Goal: Navigation & Orientation: Find specific page/section

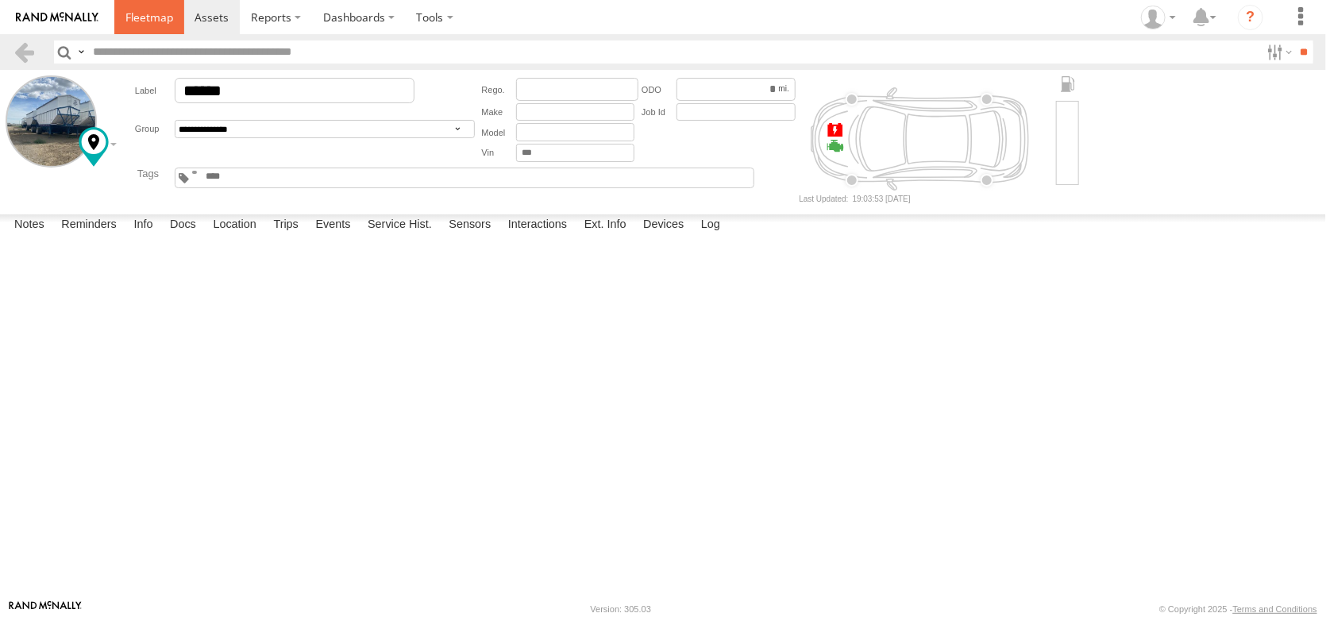
click at [173, 15] on span at bounding box center [149, 17] width 48 height 15
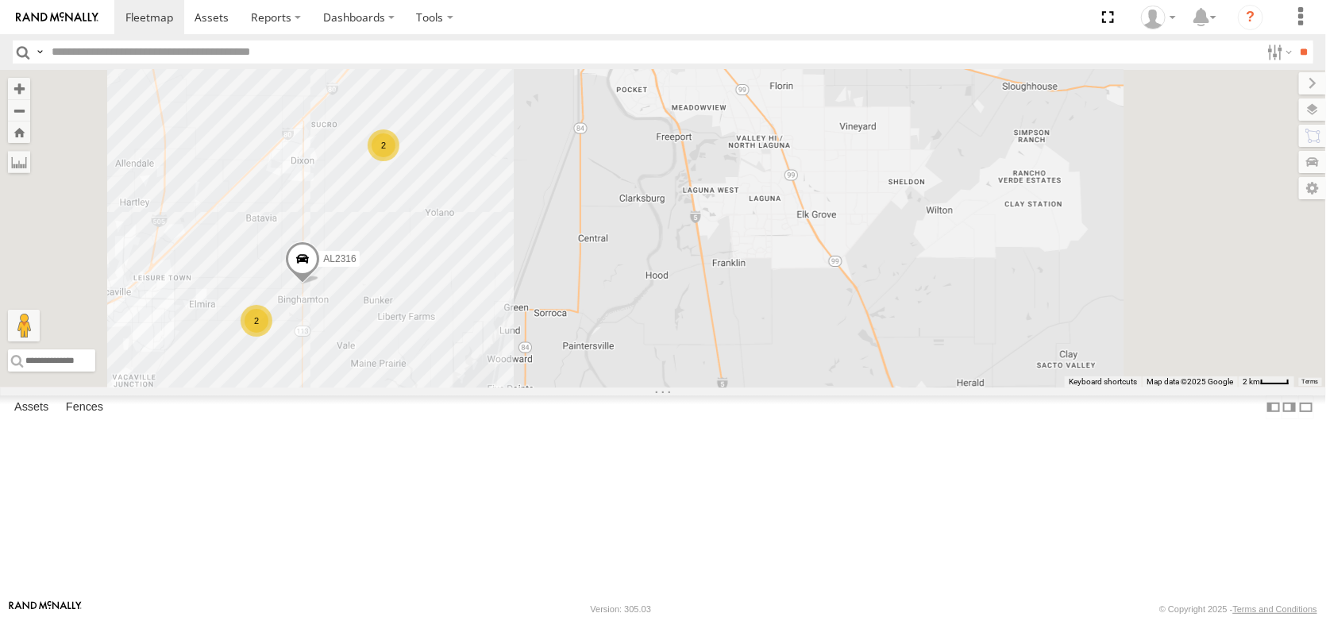
drag, startPoint x: 750, startPoint y: 163, endPoint x: 681, endPoint y: 442, distance: 287.9
click at [681, 388] on div "FRONTLOADER JD344H AL2361 AL2316 2 2" at bounding box center [663, 229] width 1326 height 318
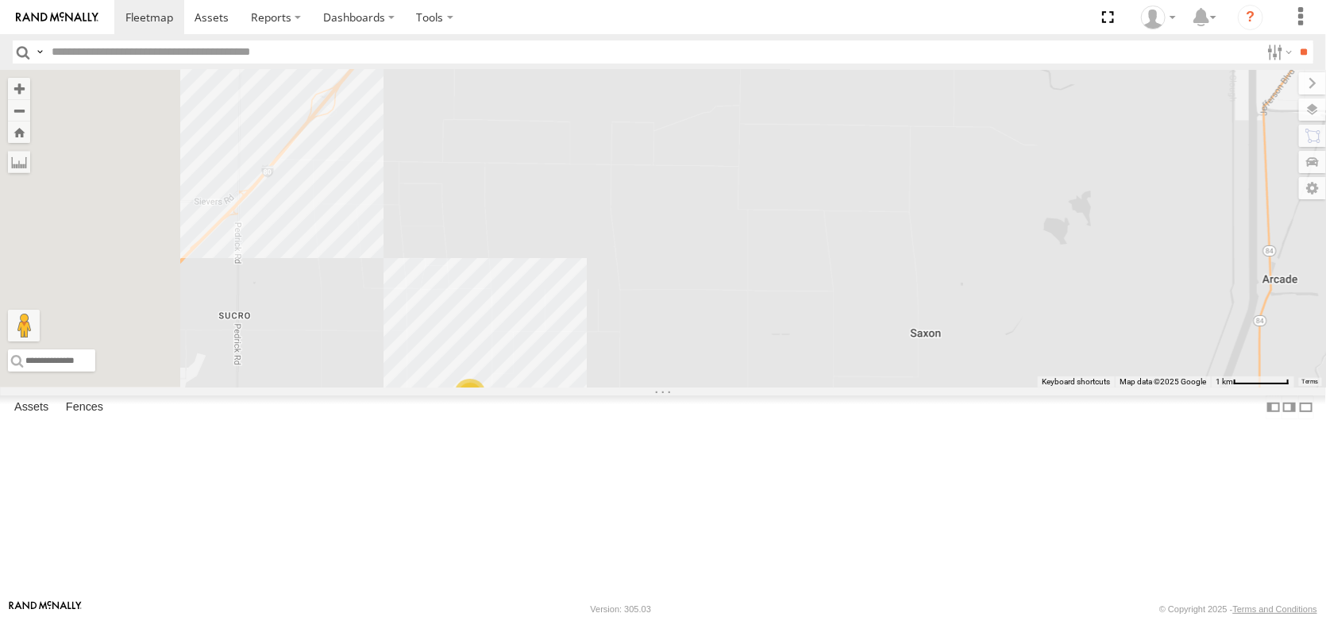
drag, startPoint x: 621, startPoint y: 295, endPoint x: 905, endPoint y: 357, distance: 290.4
click at [905, 357] on div "FRONTLOADER JD344H AL2361 AL2316 AL2288 2" at bounding box center [663, 229] width 1326 height 318
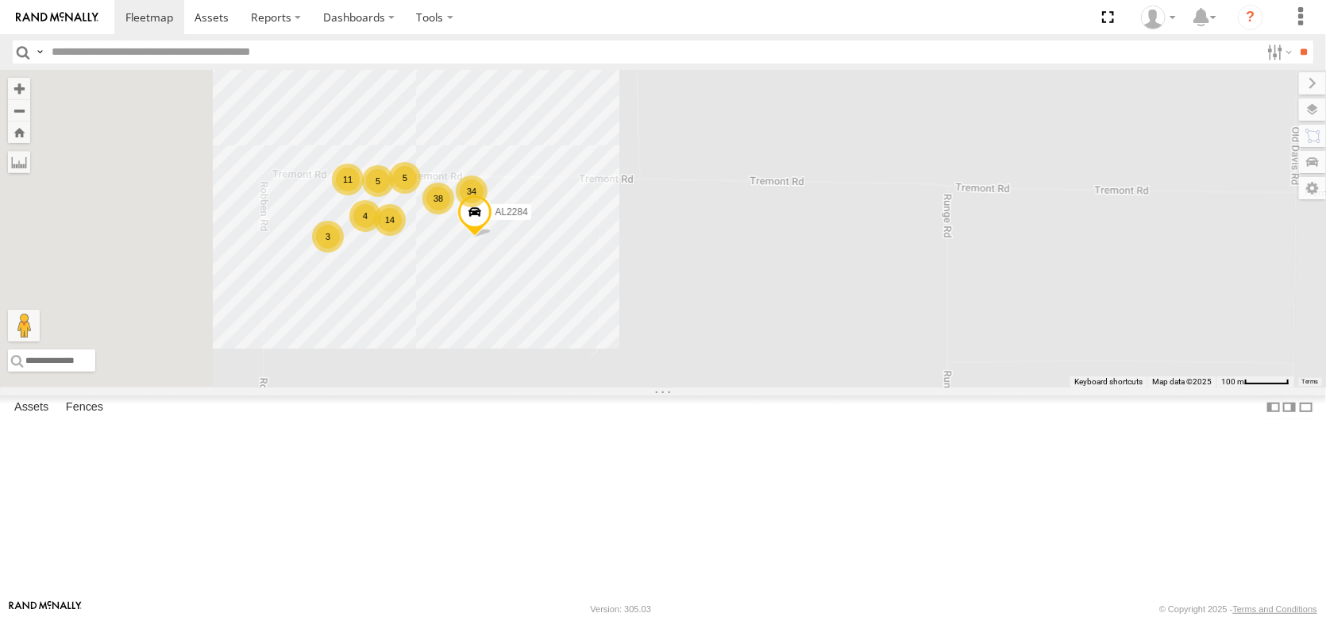
drag, startPoint x: 556, startPoint y: 250, endPoint x: 703, endPoint y: 462, distance: 258.0
click at [703, 388] on div "FRONTLOADER JD344H AL2361 AL2316 AL2288 4 34 5 AL2284 3 11 14 38 5" at bounding box center [663, 229] width 1326 height 318
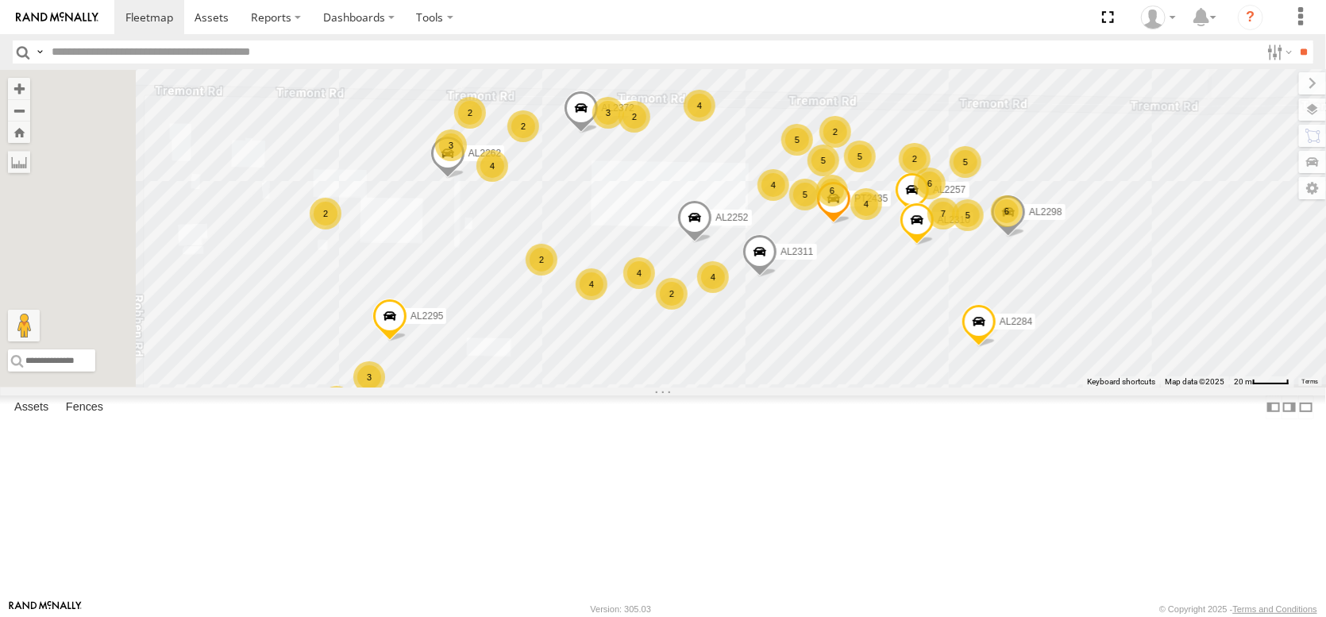
drag, startPoint x: 558, startPoint y: 348, endPoint x: 686, endPoint y: 316, distance: 131.7
click at [686, 316] on div "FRONTLOADER JD344H AL2361 AL2316 AL2288 AL2284 2 5 4 6 6 3 AL2295 6 4 2 4 7 2 6…" at bounding box center [663, 229] width 1326 height 318
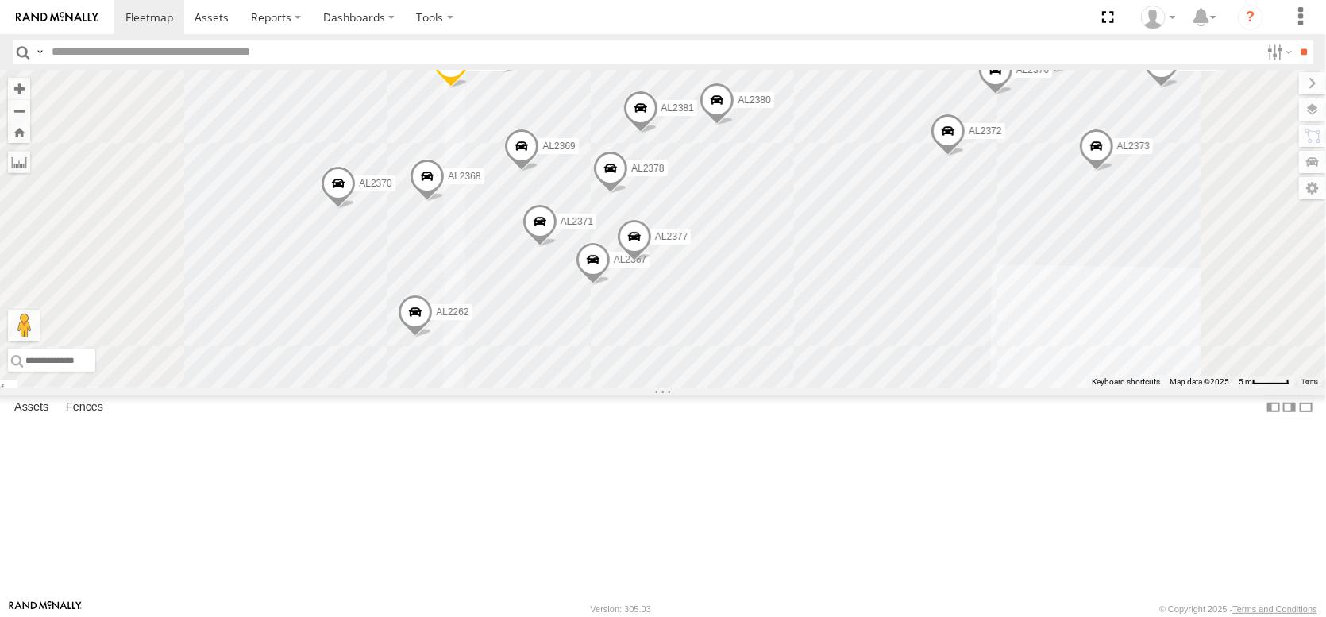
drag, startPoint x: 775, startPoint y: 255, endPoint x: 768, endPoint y: 442, distance: 187.6
click at [768, 388] on div "FRONTLOADER JD344H AL2361 AL2316 AL2288 AL2284 AL2295 AL2262 AL2252 AL2298 AL23…" at bounding box center [663, 229] width 1326 height 318
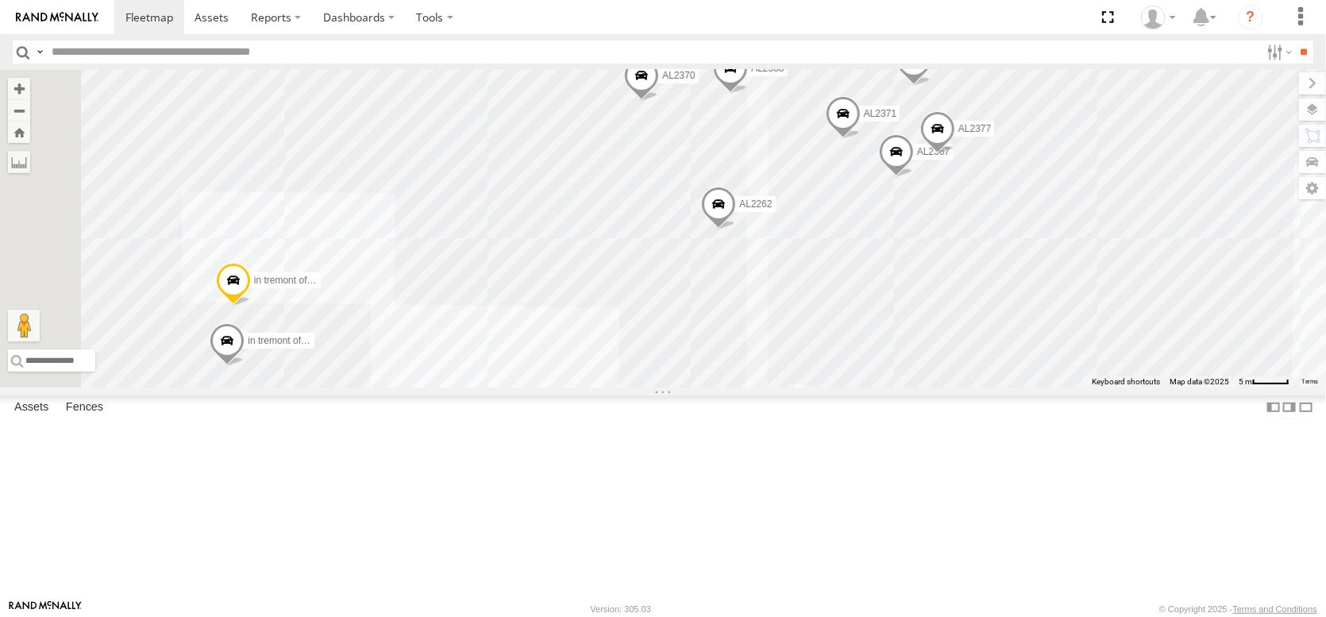
drag, startPoint x: 753, startPoint y: 431, endPoint x: 1068, endPoint y: 299, distance: 341.7
click at [1068, 299] on div "FRONTLOADER JD344H AL2361 AL2316 AL2288 AL2284 AL2295 AL2262 AL2252 AL2298 AL23…" at bounding box center [663, 229] width 1326 height 318
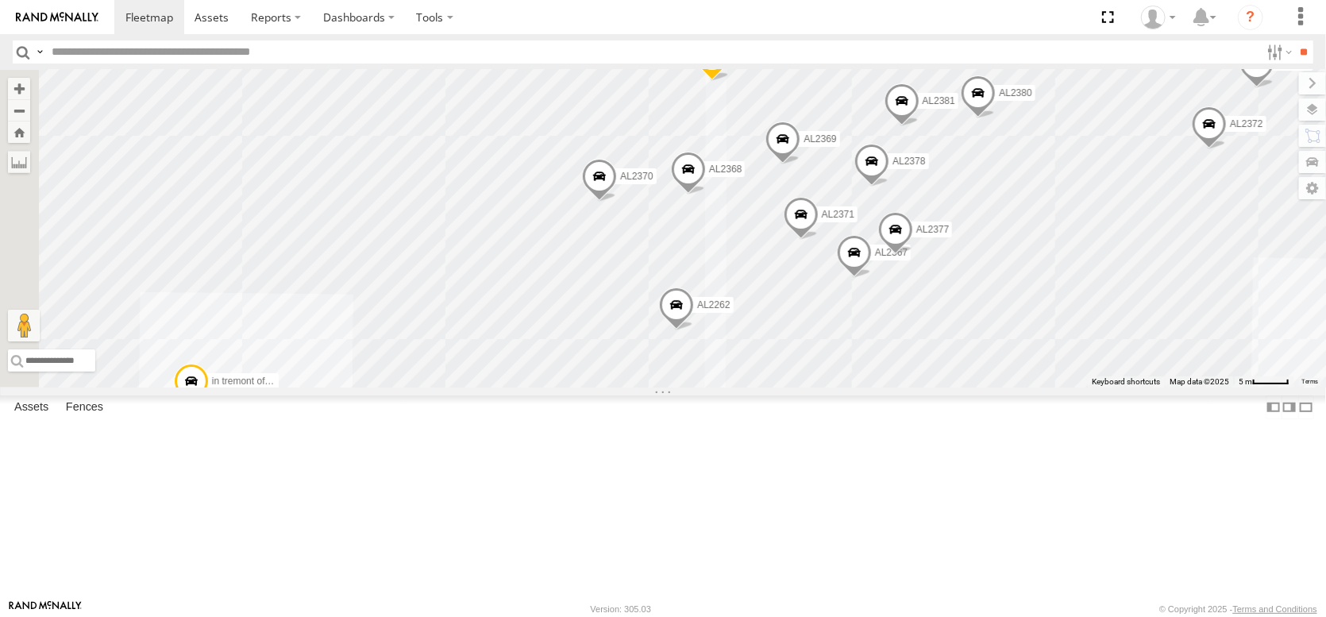
drag, startPoint x: 767, startPoint y: 264, endPoint x: 725, endPoint y: 367, distance: 111.5
click at [725, 367] on div "FRONTLOADER JD344H AL2361 AL2316 AL2288 AL2284 AL2295 AL2262 AL2252 AL2298 AL23…" at bounding box center [663, 229] width 1326 height 318
click at [1302, 115] on label at bounding box center [1297, 109] width 58 height 22
click at [0, 0] on div "Overlays" at bounding box center [0, 0] width 0 height 0
click at [0, 0] on span "Overlays" at bounding box center [0, 0] width 0 height 0
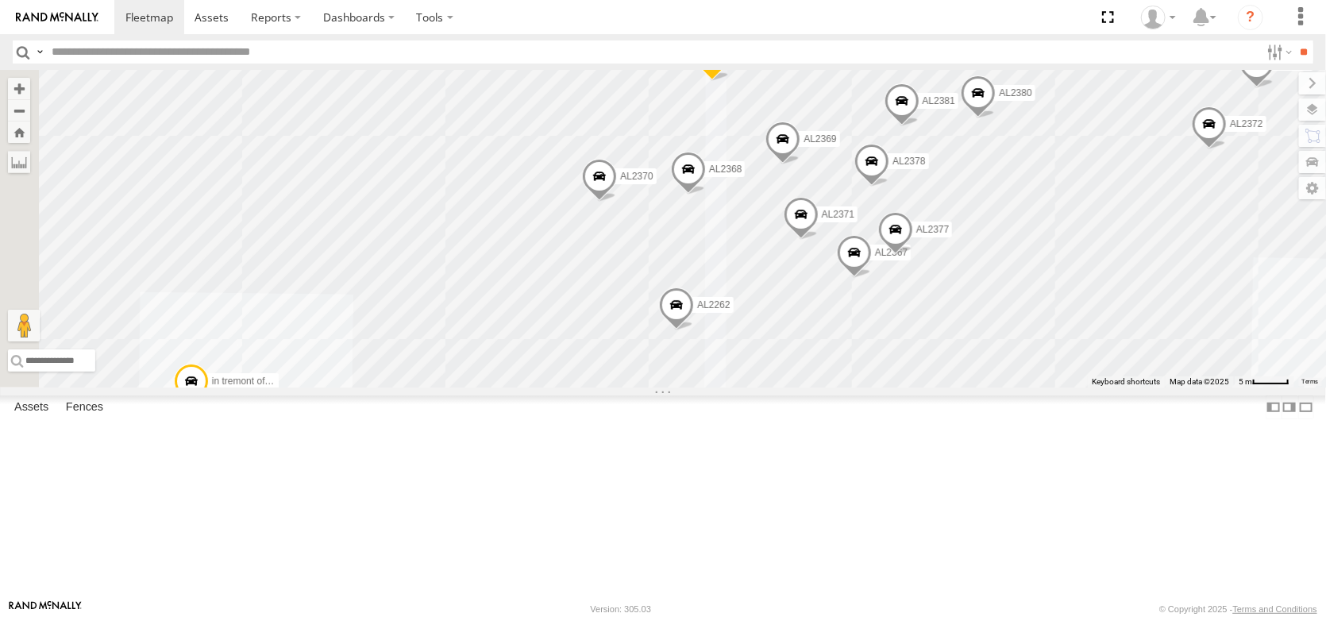
click at [0, 0] on div "Basemaps Roadmap Terrain Satellite Satellite + Roadmap" at bounding box center [0, 0] width 0 height 0
click at [755, 121] on div "FRONTLOADER JD344H AL2361 AL2316 AL2288 AL2284 AL2295 AL2262 AL2252 AL2298 AL23…" at bounding box center [663, 229] width 1326 height 318
click at [932, 63] on input "text" at bounding box center [652, 52] width 1215 height 23
click at [1011, 57] on input "text" at bounding box center [652, 52] width 1215 height 23
drag, startPoint x: 825, startPoint y: 197, endPoint x: 834, endPoint y: 216, distance: 21.0
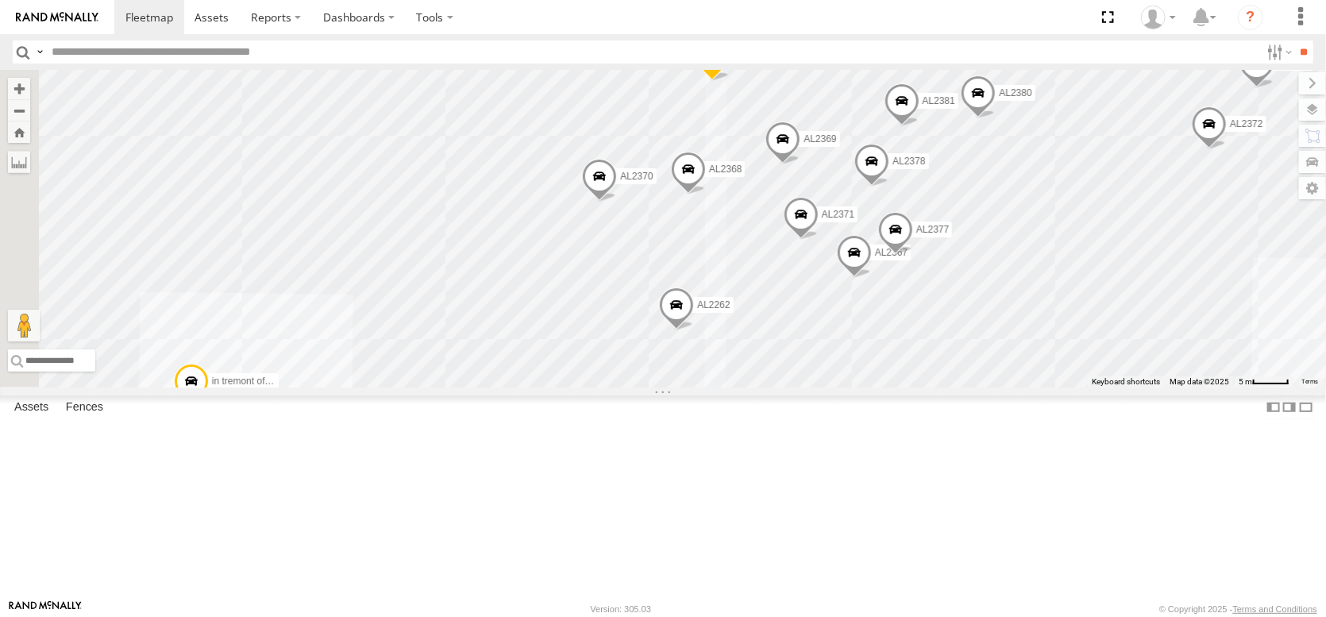
click at [834, 218] on div "FRONTLOADER JD344H AL2361 AL2316 AL2288 AL2284 AL2295 AL2262 AL2252 AL2298 AL23…" at bounding box center [663, 229] width 1326 height 318
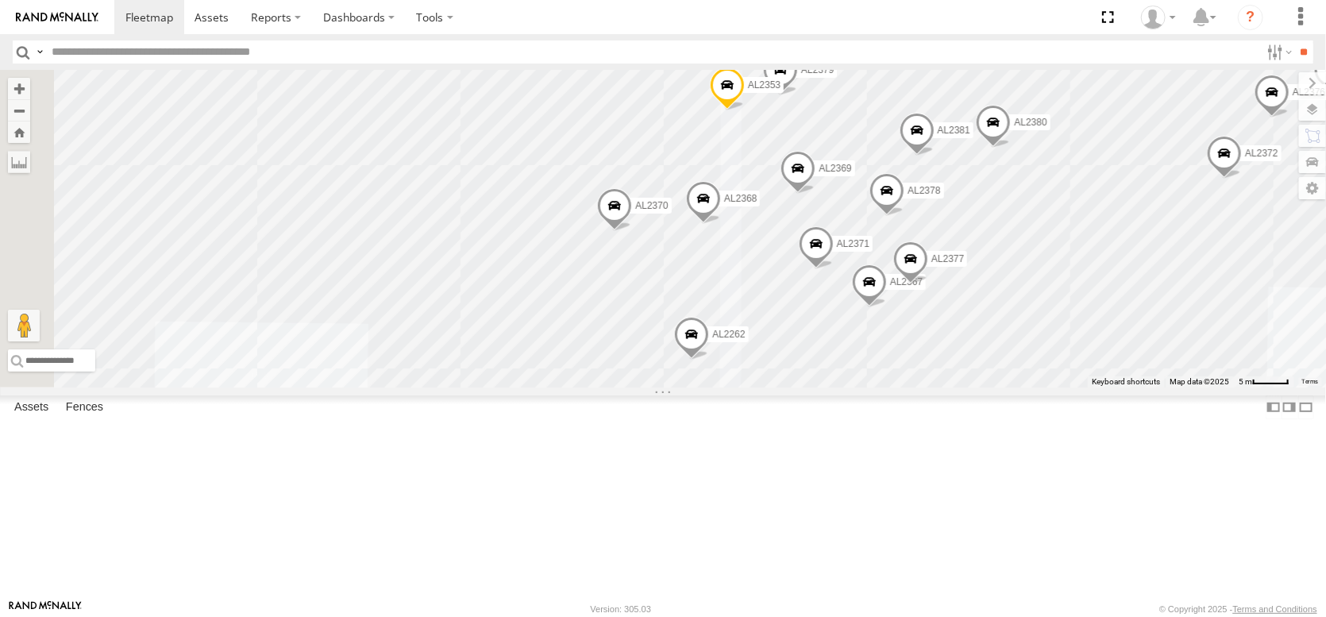
click at [824, 200] on div "FRONTLOADER JD344H AL2361 AL2316 AL2288 AL2284 AL2295 AL2262 AL2252 AL2298 AL23…" at bounding box center [663, 229] width 1326 height 318
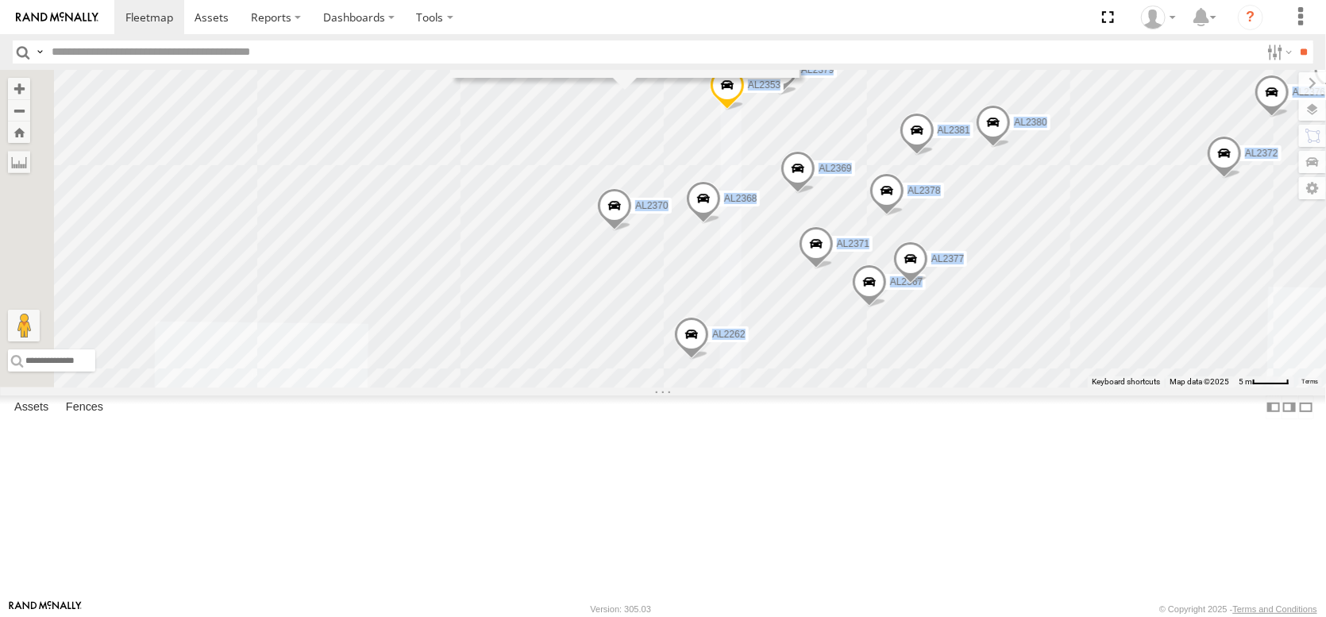
click at [800, 79] on div "M.L.T. MAIN YARD DIXON Tremont Rd 7134 Tremont Road Dixon, CA. 128" at bounding box center [624, 33] width 349 height 91
click at [815, 229] on div "FRONTLOADER JD344H AL2361 AL2316 AL2288 AL2284 AL2295 AL2262 AL2252 AL2298 AL23…" at bounding box center [663, 229] width 1326 height 318
click at [611, 233] on div "FRONTLOADER JD344H AL2361 AL2316 AL2288 AL2284 AL2295 AL2262 AL2252 AL2298 AL23…" at bounding box center [663, 229] width 1326 height 318
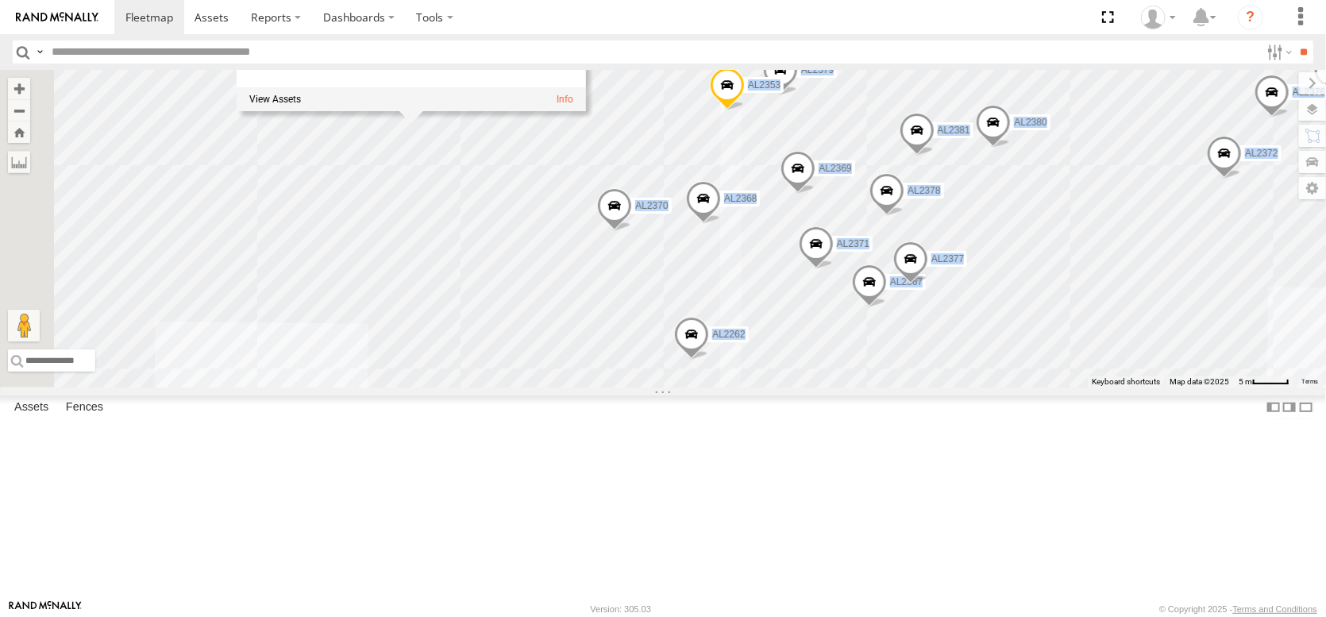
click at [830, 183] on div "FRONTLOADER JD344H AL2361 AL2316 AL2288 AL2284 AL2295 AL2262 AL2252 AL2298 AL23…" at bounding box center [663, 229] width 1326 height 318
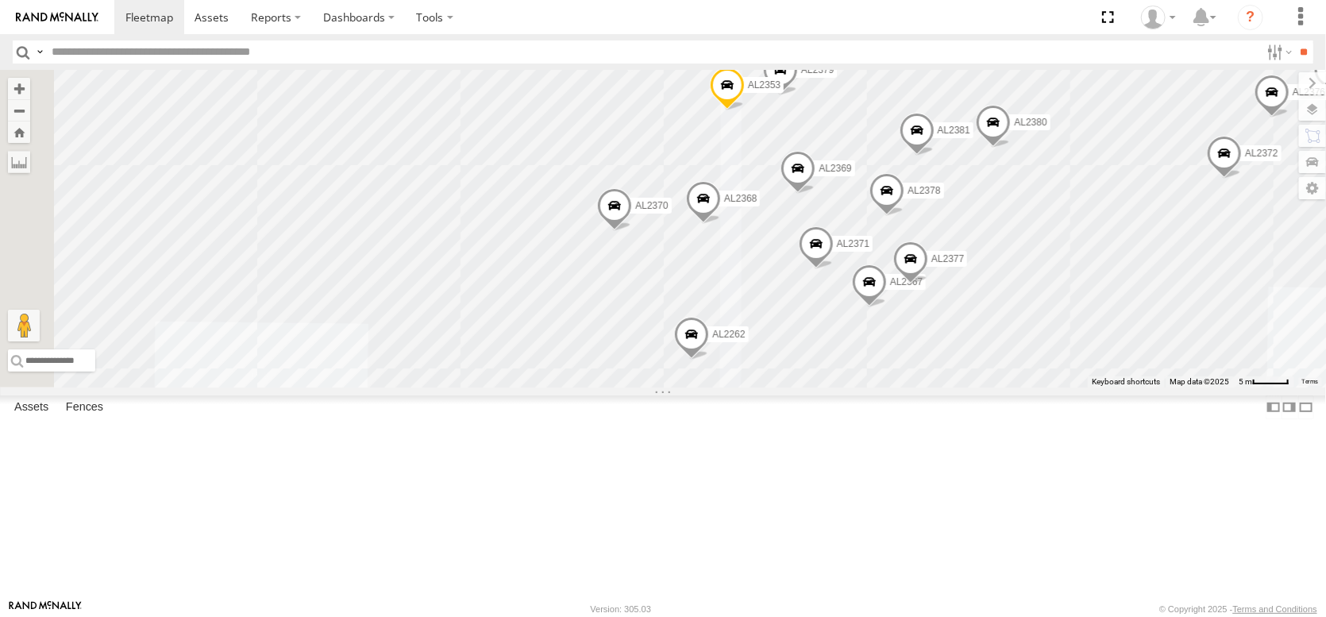
click at [0, 0] on span "Basemaps" at bounding box center [0, 0] width 0 height 0
click at [0, 0] on span "Satellite" at bounding box center [0, 0] width 0 height 0
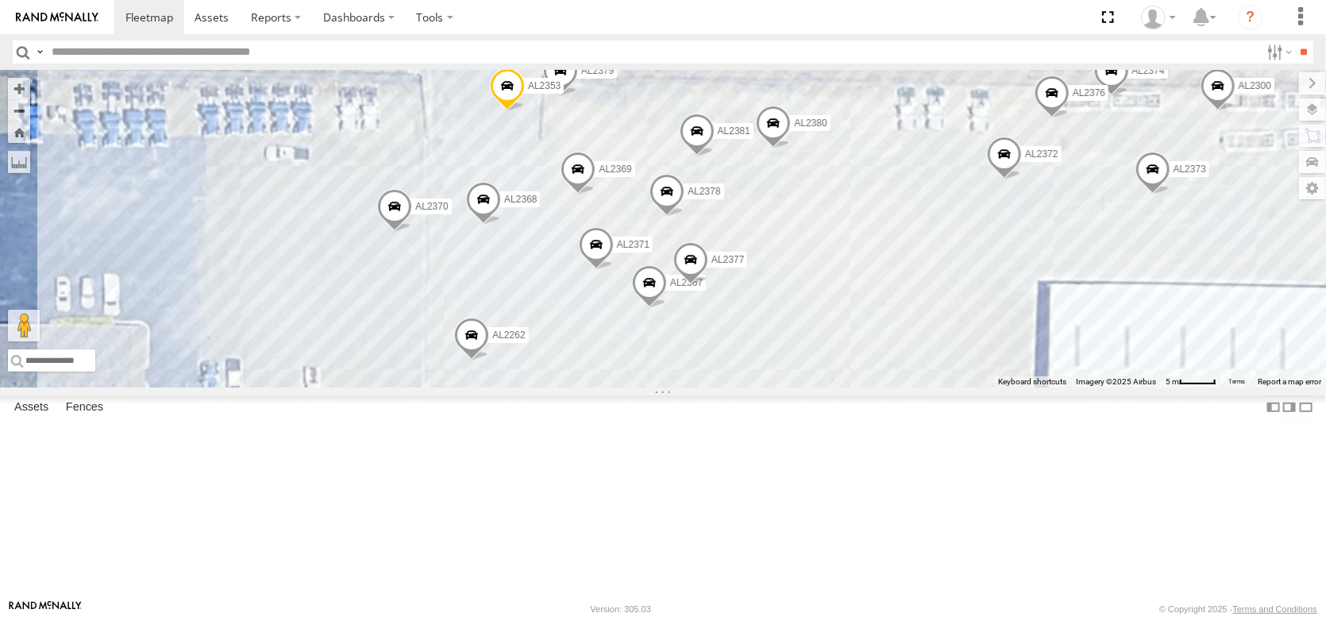
drag, startPoint x: 604, startPoint y: 260, endPoint x: 377, endPoint y: 260, distance: 227.1
click at [377, 260] on main "← Move left → Move right ↑ Move up ↓ Move down + Zoom in - Zoom out Home Jump l…" at bounding box center [663, 335] width 1326 height 530
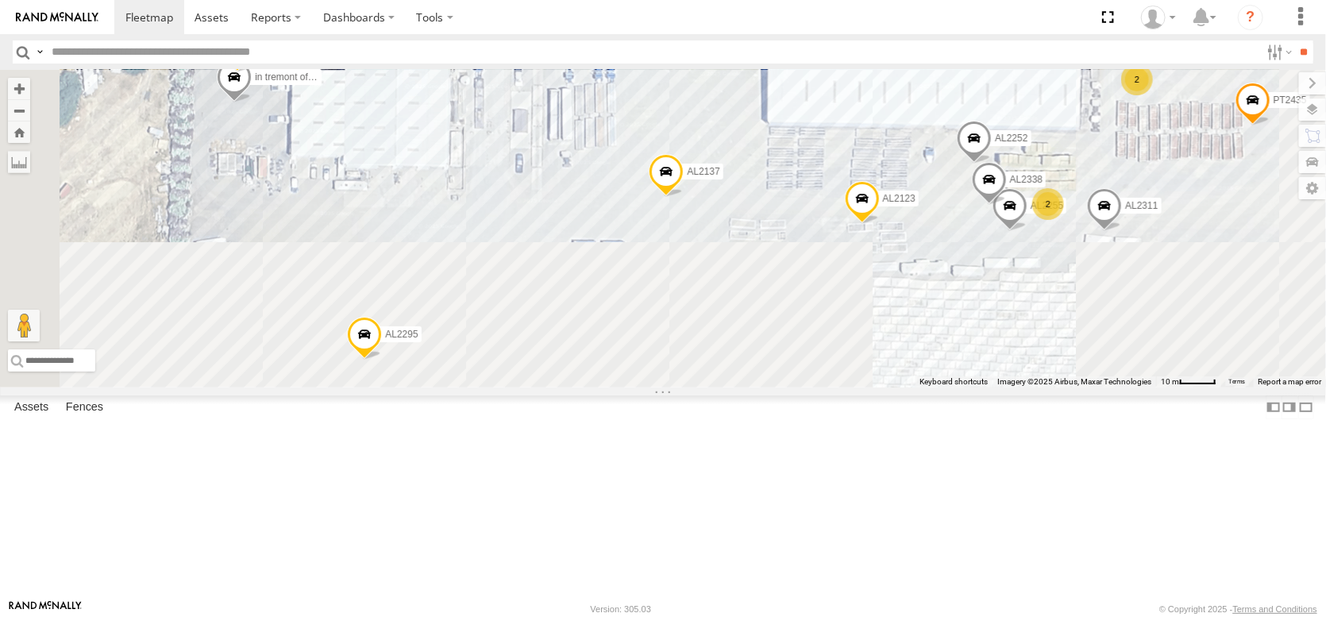
drag, startPoint x: 806, startPoint y: 437, endPoint x: 812, endPoint y: 153, distance: 283.6
click at [812, 153] on div "FRONTLOADER JD344H AL2361 AL2316 AL2288 AL2284 AL2295 AL2262 AL2252 AL2298 AL23…" at bounding box center [663, 229] width 1326 height 318
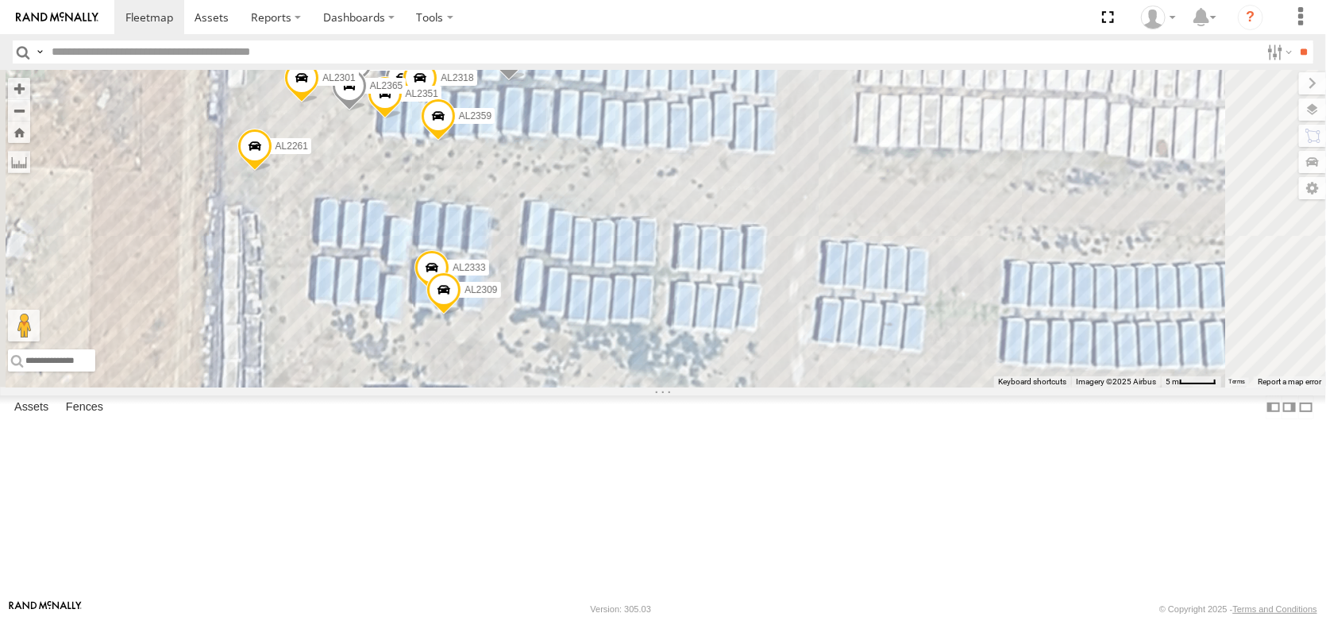
click at [340, 44] on input "text" at bounding box center [652, 52] width 1215 height 23
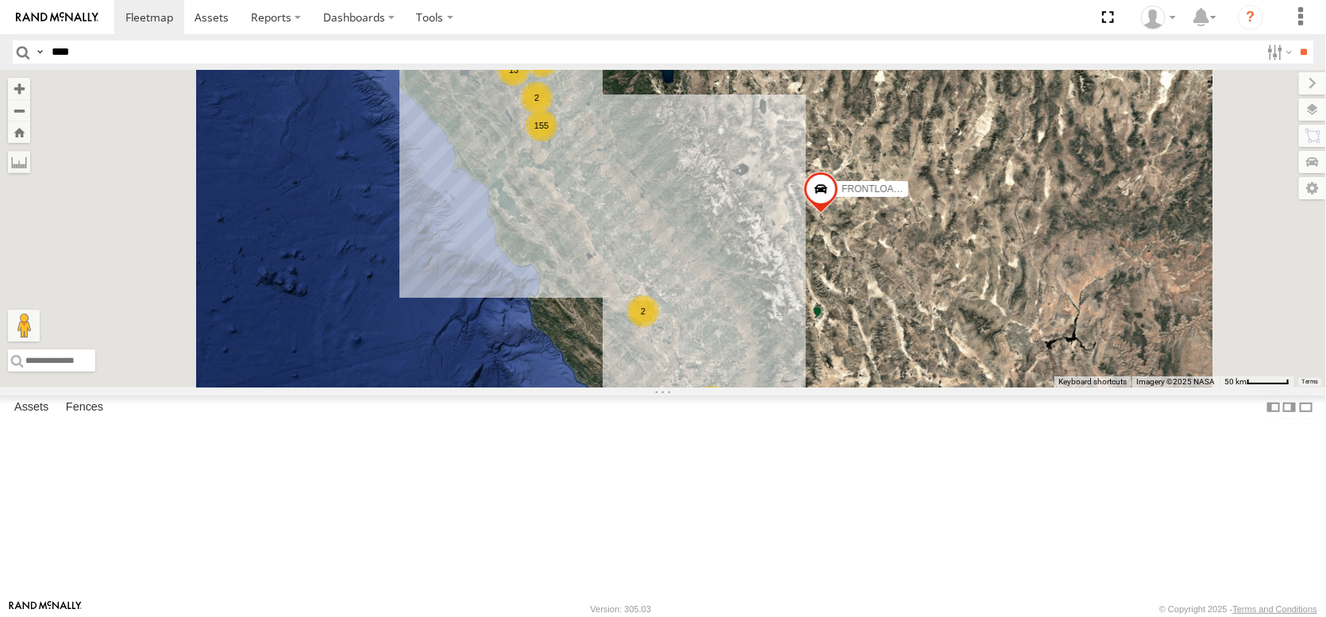
click at [60, 55] on input "****" at bounding box center [652, 52] width 1215 height 23
type input "******"
click at [1295, 41] on input "**" at bounding box center [1304, 52] width 18 height 23
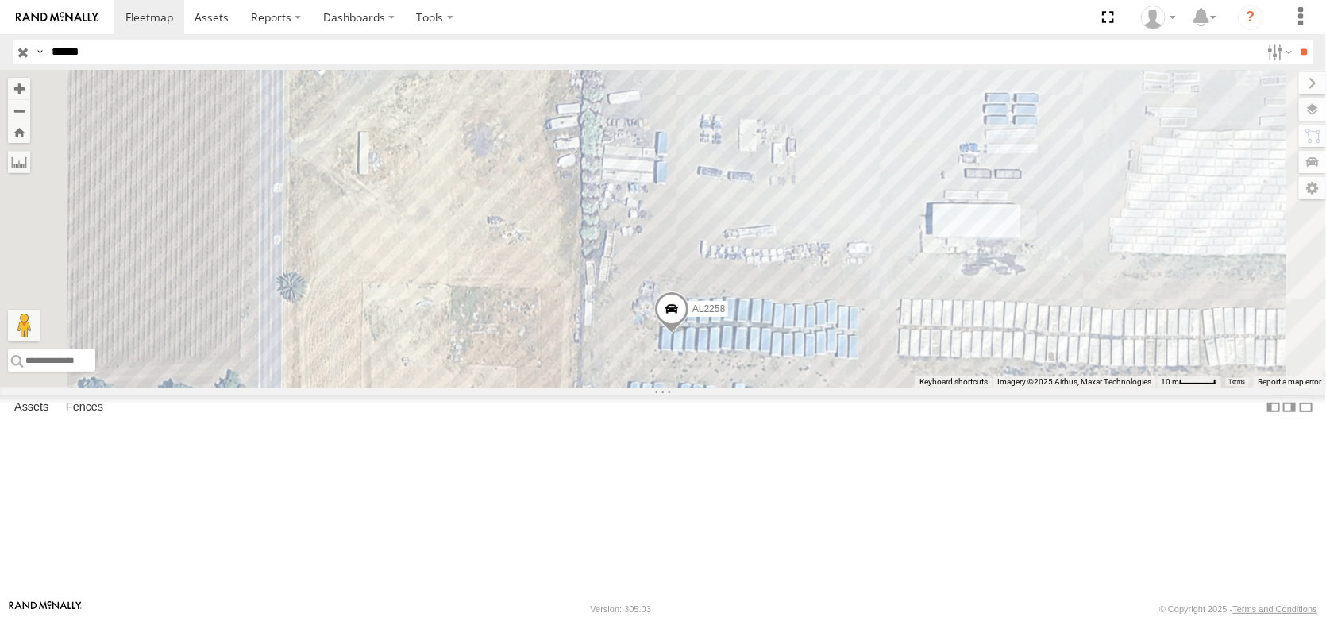
click at [0, 0] on div "AL2258" at bounding box center [0, 0] width 0 height 0
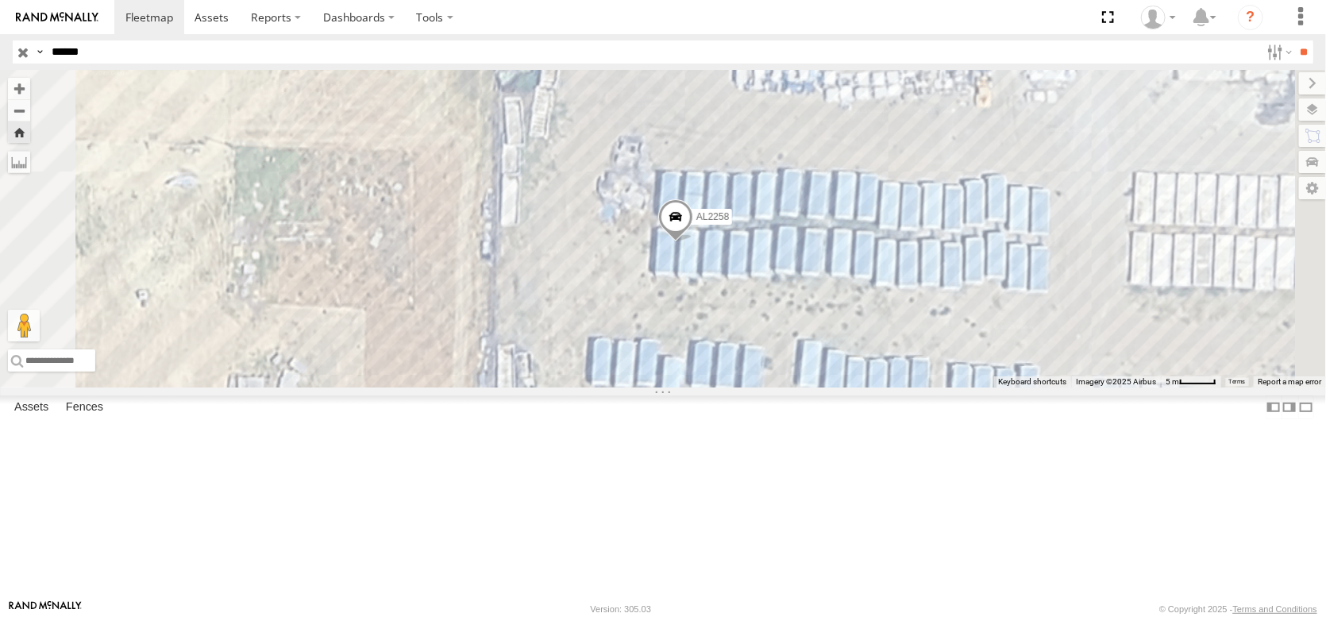
click at [19, 60] on input "button" at bounding box center [23, 52] width 21 height 23
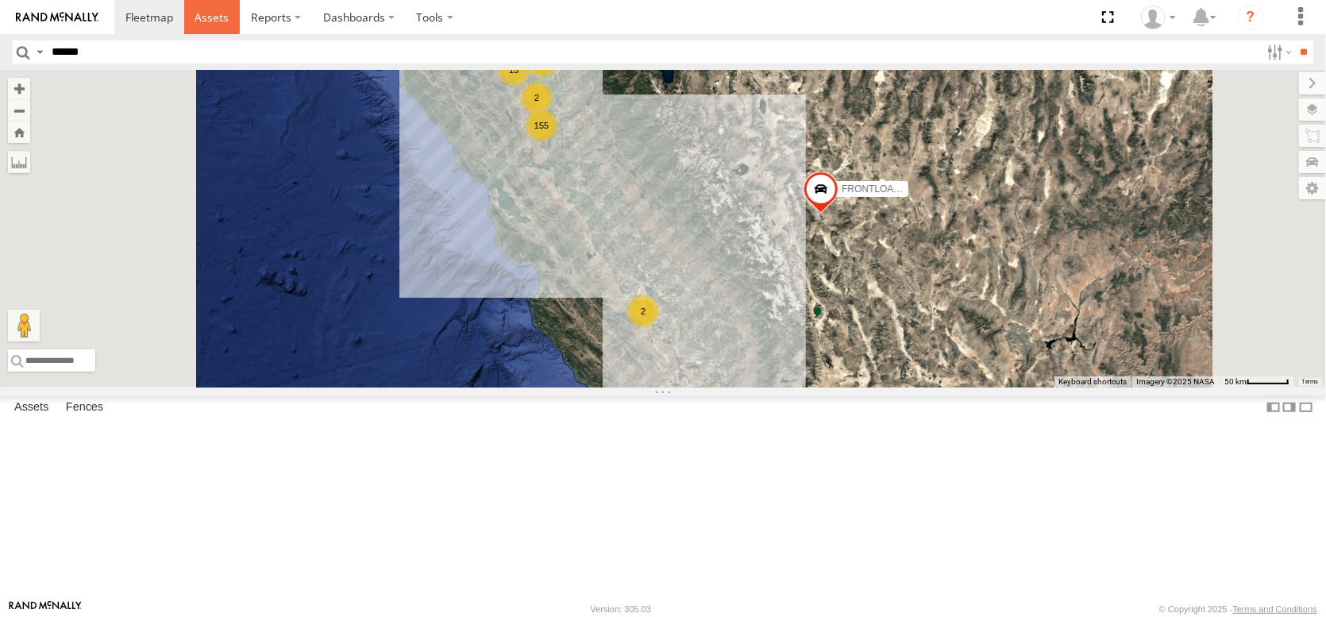
click at [229, 15] on span at bounding box center [212, 17] width 34 height 15
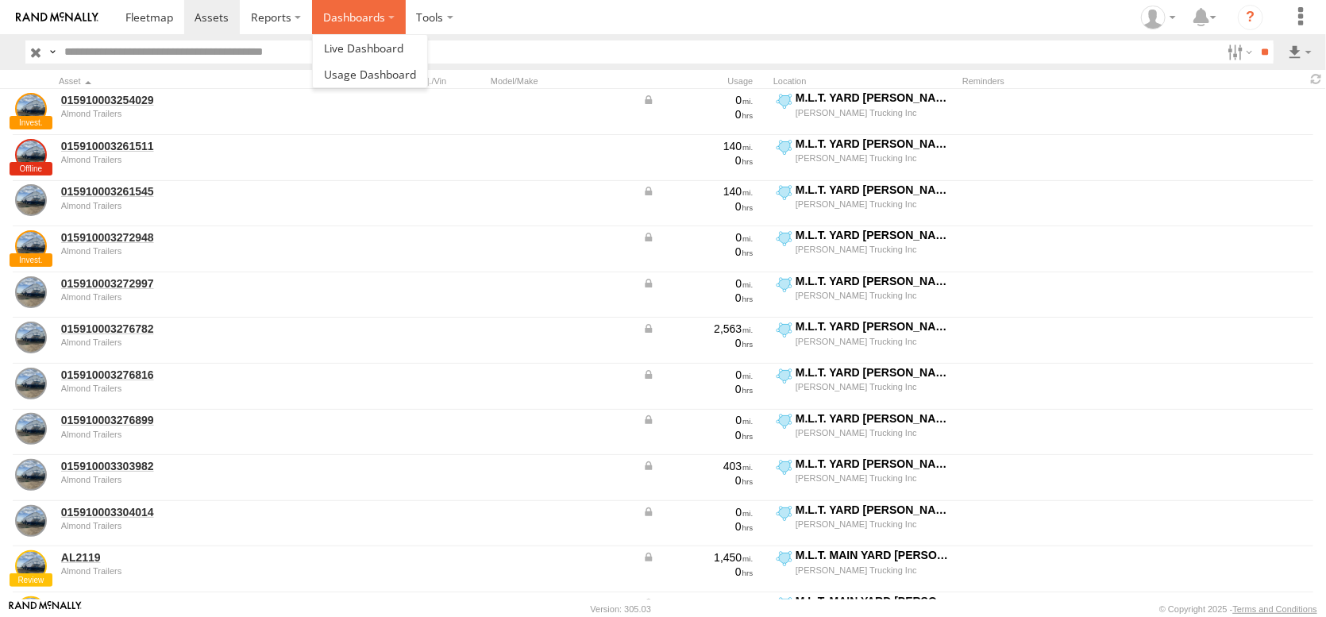
click at [406, 21] on label "Dashboards" at bounding box center [359, 17] width 94 height 34
click at [403, 44] on span at bounding box center [363, 48] width 79 height 15
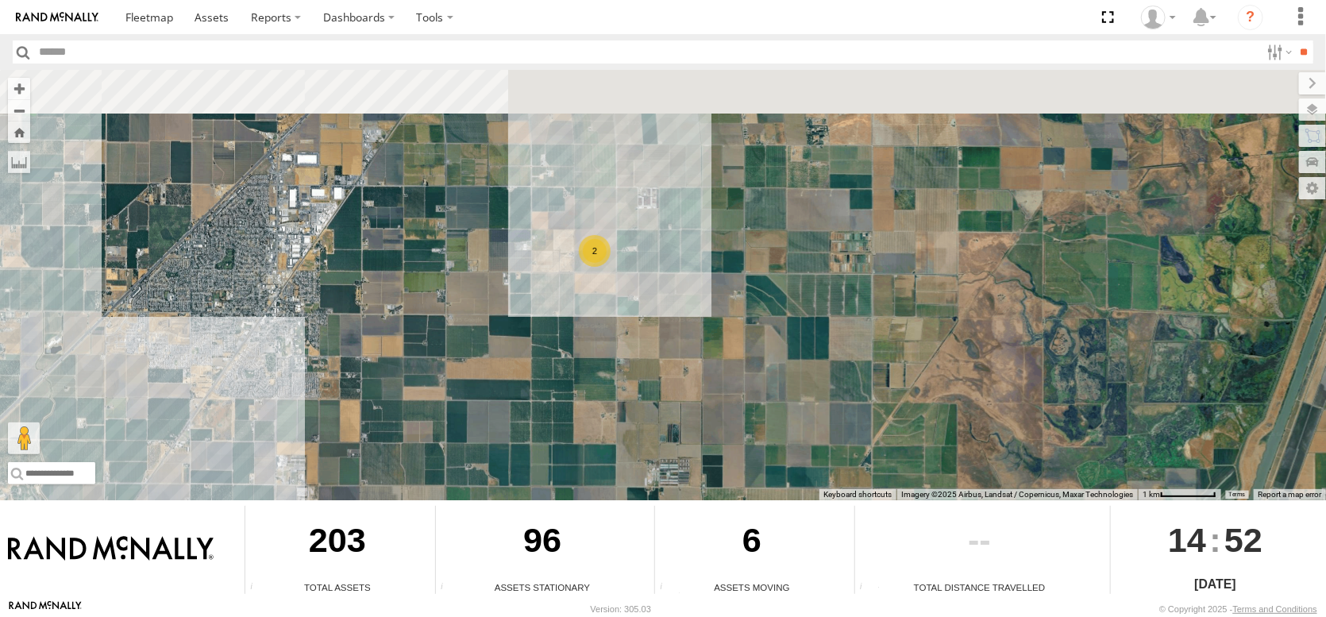
drag, startPoint x: 543, startPoint y: 194, endPoint x: 556, endPoint y: 347, distance: 153.8
click at [556, 347] on div "FRONTLOADER JD344H 2" at bounding box center [663, 285] width 1326 height 430
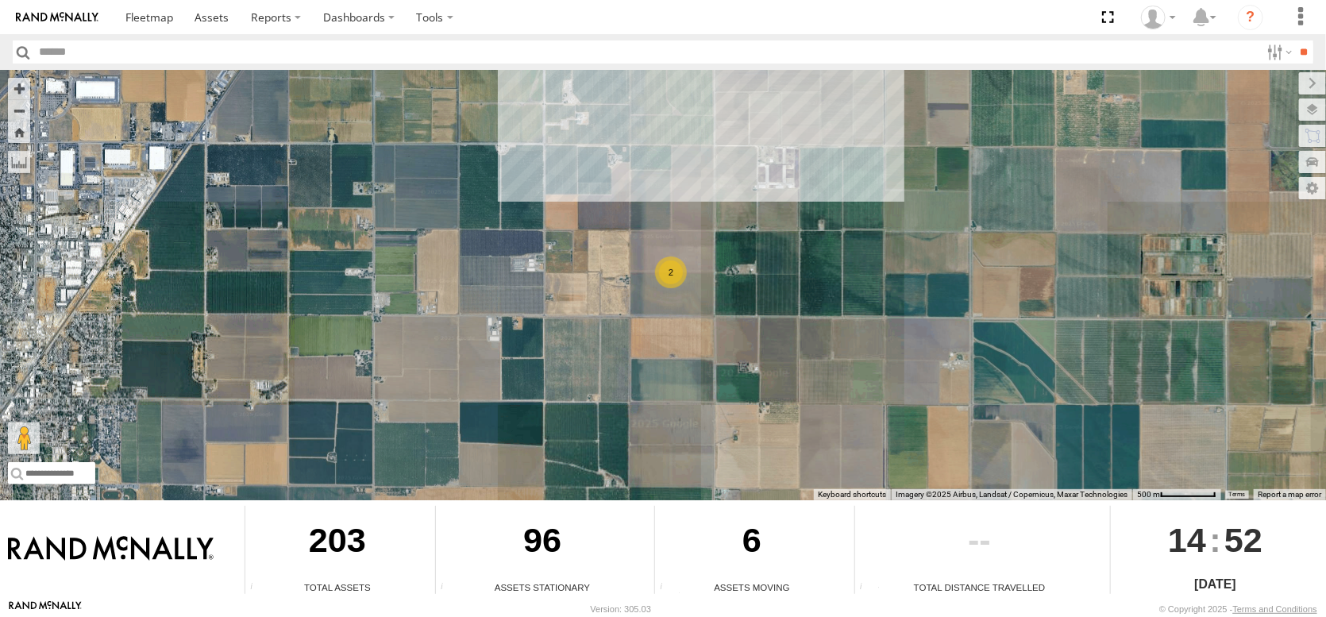
drag, startPoint x: 503, startPoint y: 239, endPoint x: 587, endPoint y: 627, distance: 396.6
click at [587, 616] on html at bounding box center [663, 308] width 1326 height 617
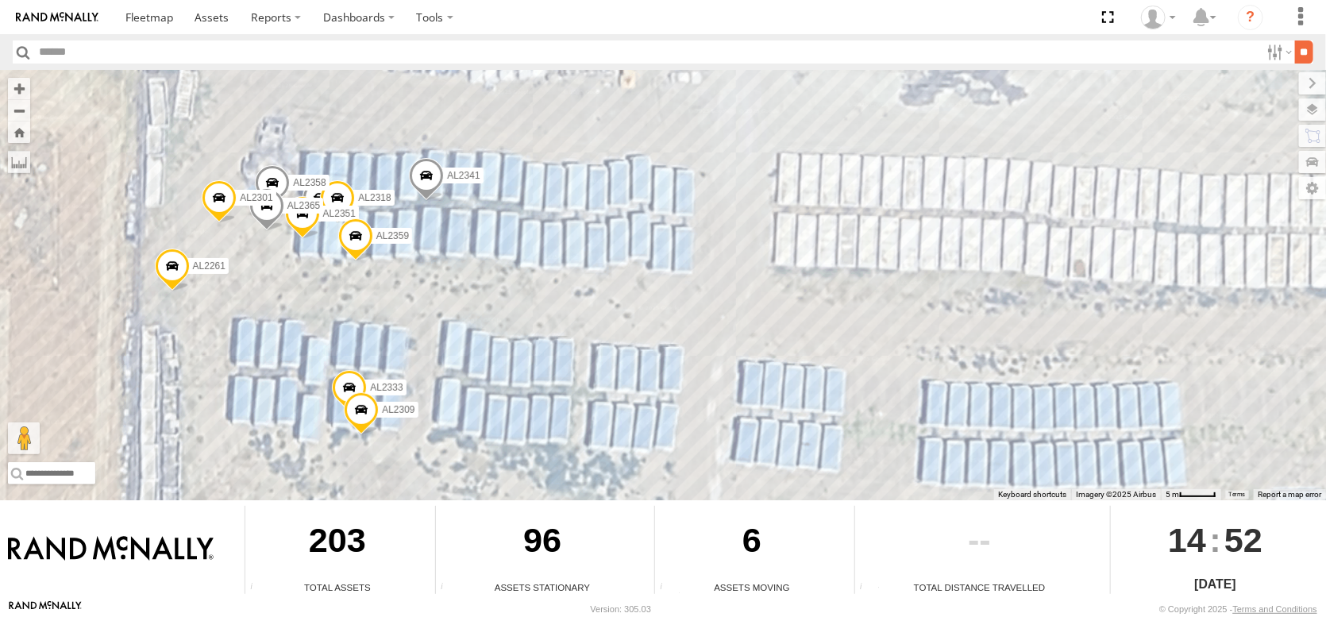
click at [1295, 54] on input "**" at bounding box center [1304, 52] width 18 height 23
click at [1261, 53] on label at bounding box center [1278, 52] width 34 height 23
click at [0, 0] on span "Almond Trailers" at bounding box center [0, 0] width 0 height 0
click at [1295, 57] on input "**" at bounding box center [1304, 52] width 18 height 23
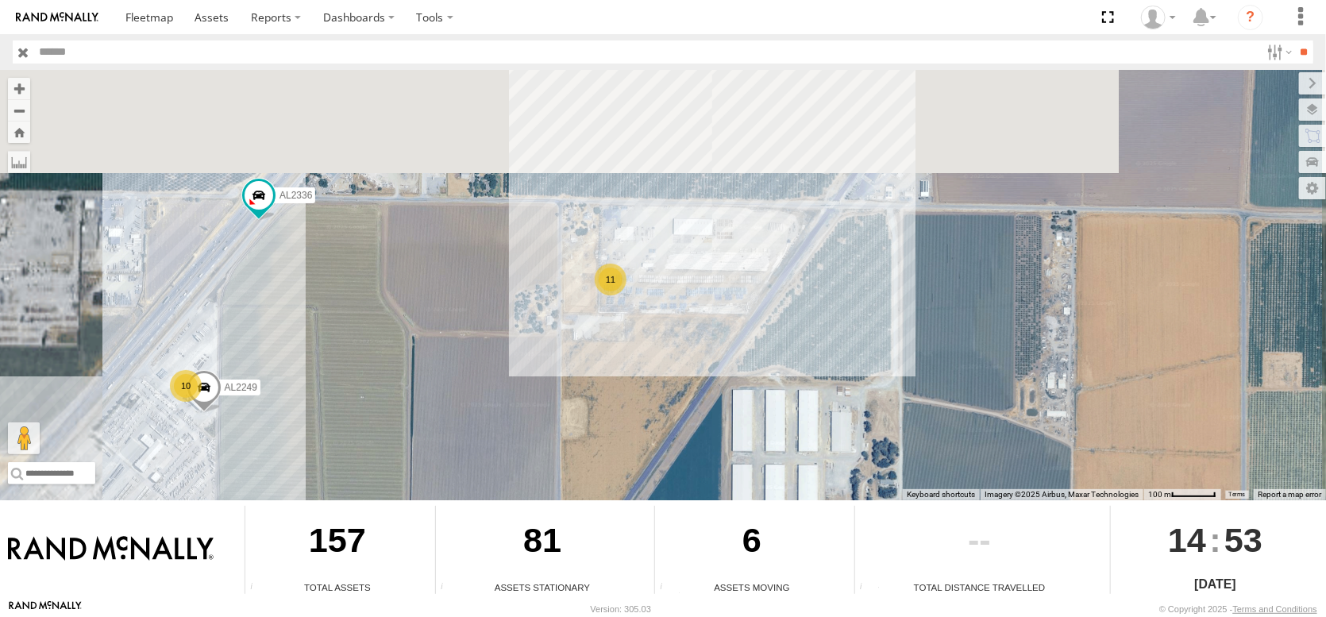
drag, startPoint x: 695, startPoint y: 140, endPoint x: 650, endPoint y: 338, distance: 202.7
click at [667, 349] on div "AL2288 AL2361 AL2329 AL2336 10 11 AL2249" at bounding box center [663, 285] width 1326 height 430
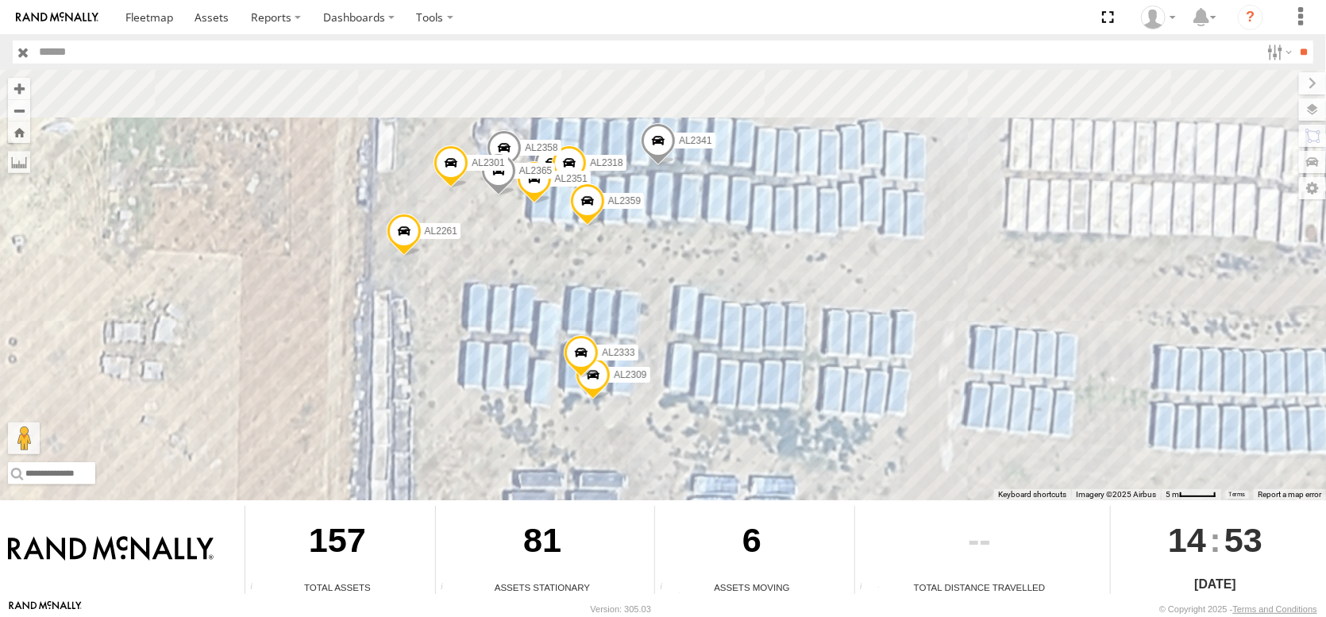
drag, startPoint x: 603, startPoint y: 237, endPoint x: 613, endPoint y: 375, distance: 138.6
click at [613, 375] on div "AL2288 AL2361 AL2329 AL2336 AL2249 AL2284 AL2295 AL2309 AL2258 AL2333 AL2261 AL…" at bounding box center [663, 285] width 1326 height 430
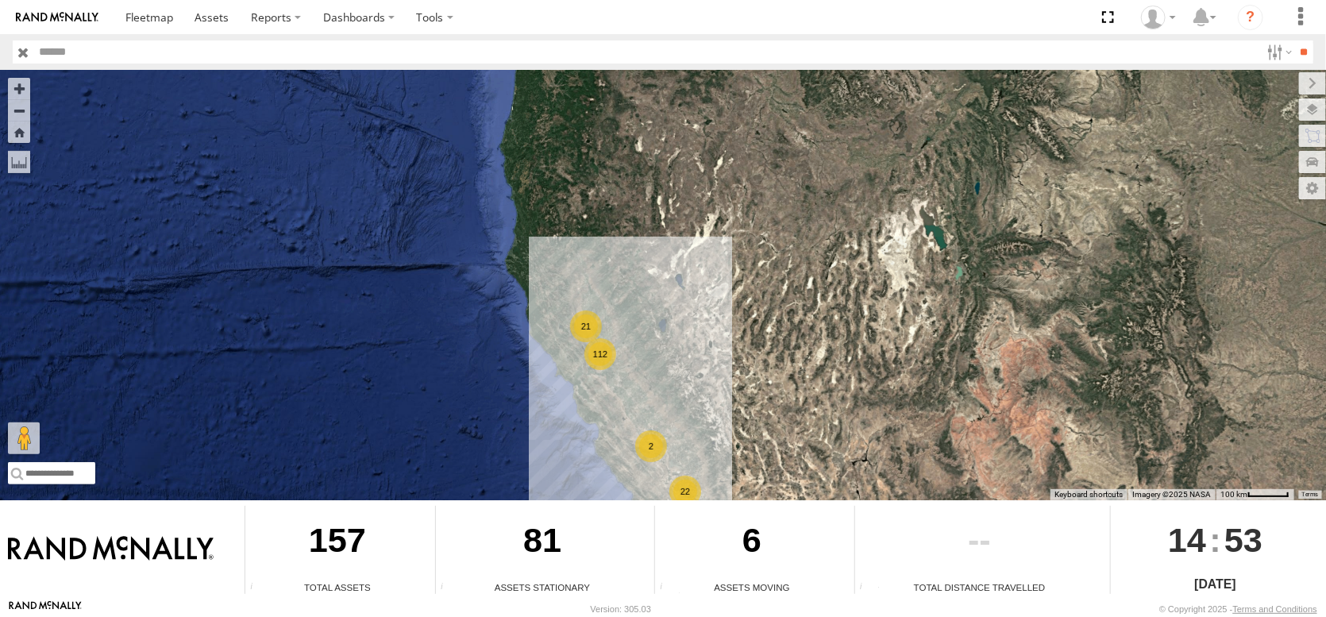
drag, startPoint x: 0, startPoint y: 0, endPoint x: 573, endPoint y: 598, distance: 828.4
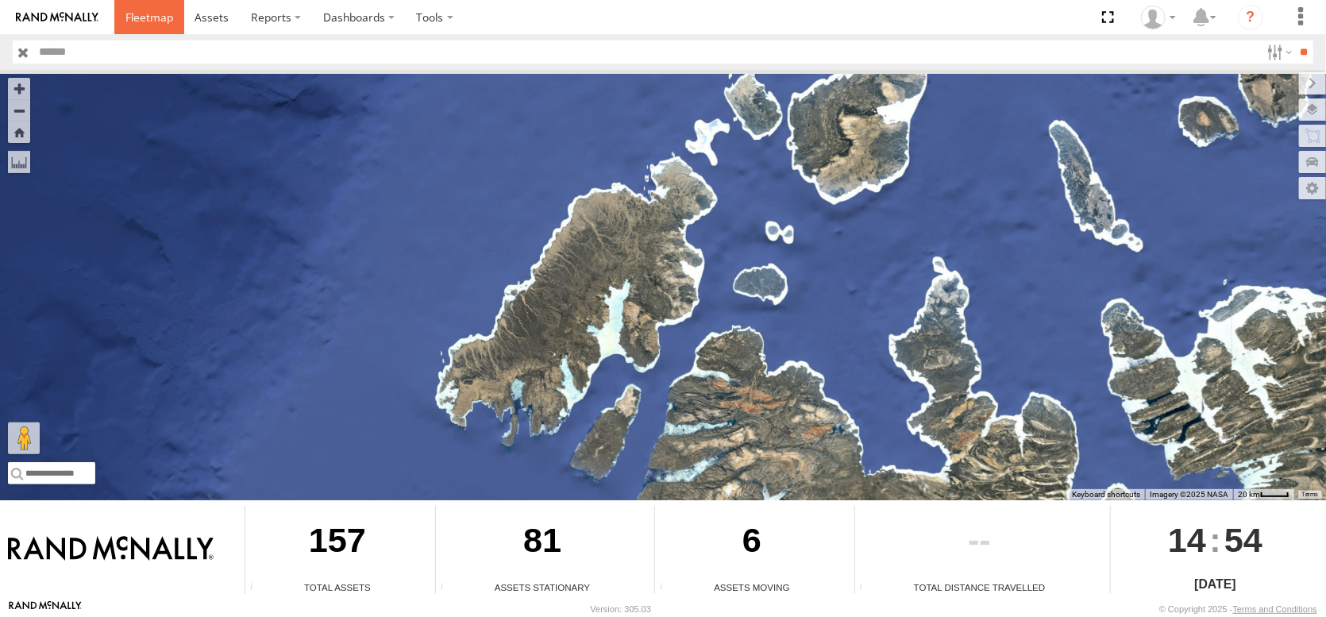
drag, startPoint x: 573, startPoint y: 598, endPoint x: 185, endPoint y: 23, distance: 693.8
click at [173, 23] on span at bounding box center [149, 17] width 48 height 15
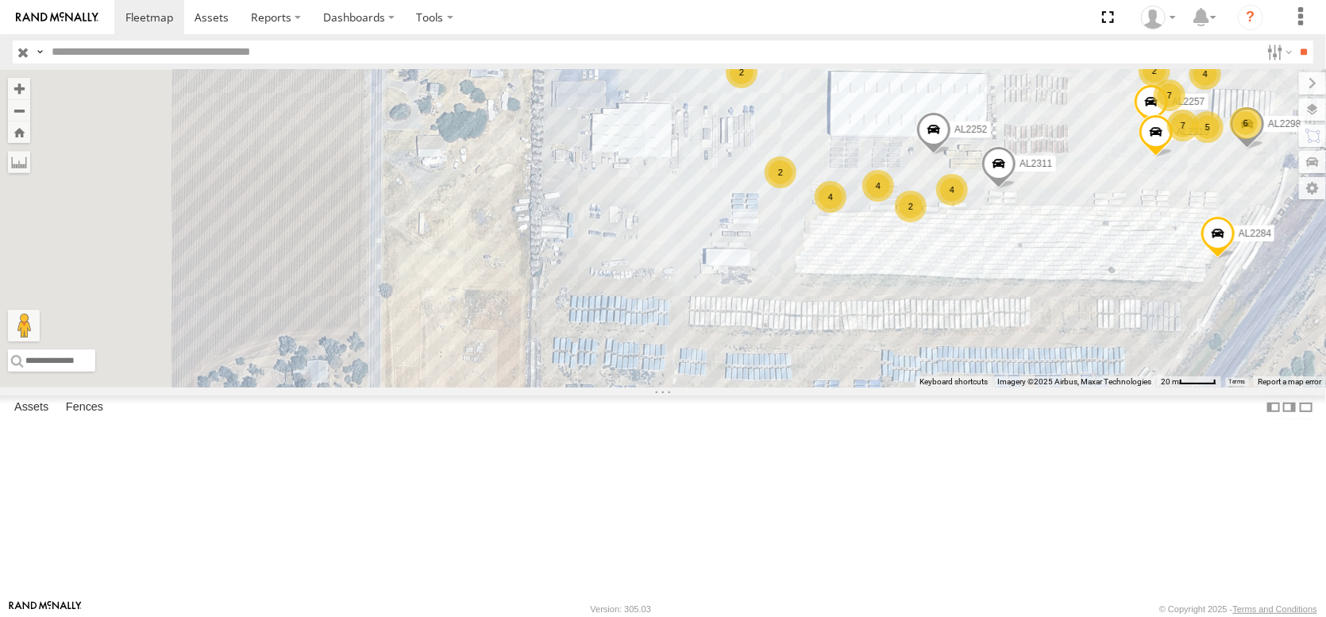
drag, startPoint x: 505, startPoint y: 444, endPoint x: 1078, endPoint y: 417, distance: 574.0
click at [1078, 388] on div "2 4 4 AL2284 7 2 6 4 7 2 AL2252 2 2 2 4 AL2298 AL2311 4 5 2 AL2257 AL2310" at bounding box center [663, 229] width 1326 height 318
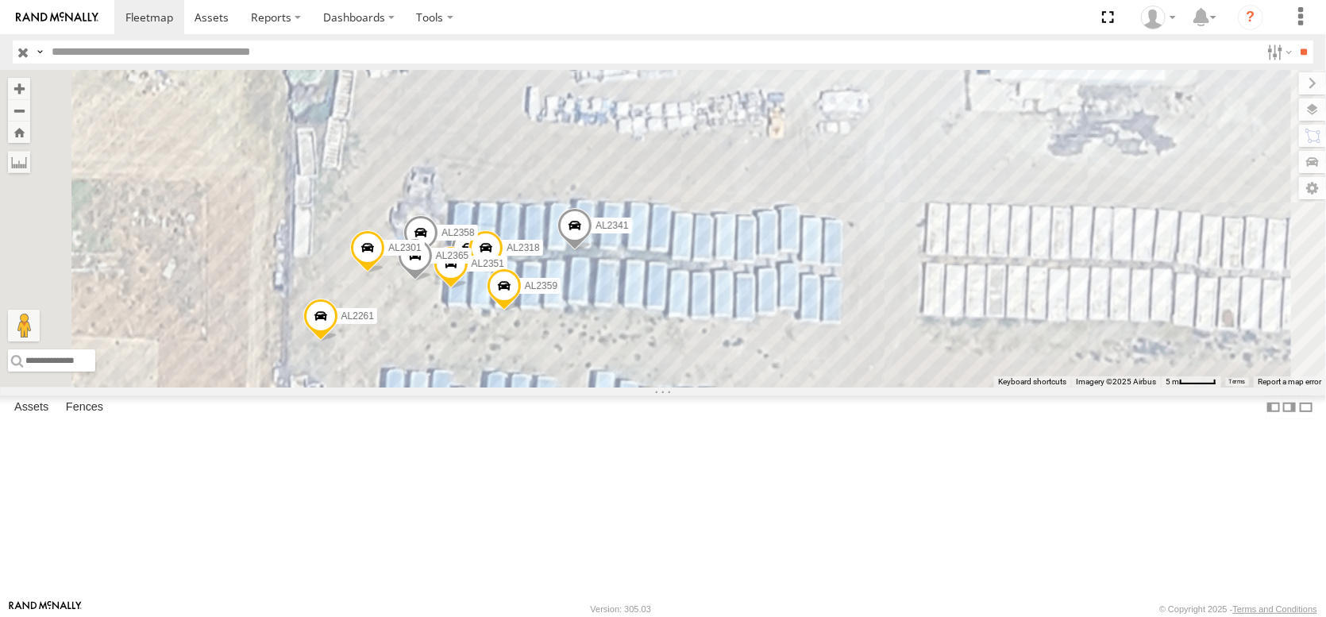
drag, startPoint x: 797, startPoint y: 461, endPoint x: 777, endPoint y: 368, distance: 95.0
click at [777, 368] on div "AL2284 AL2252 AL2298 AL2311 AL2257 AL2310 AL2295 AL2353 AL2262 AL2341 AL2137 AL…" at bounding box center [663, 229] width 1326 height 318
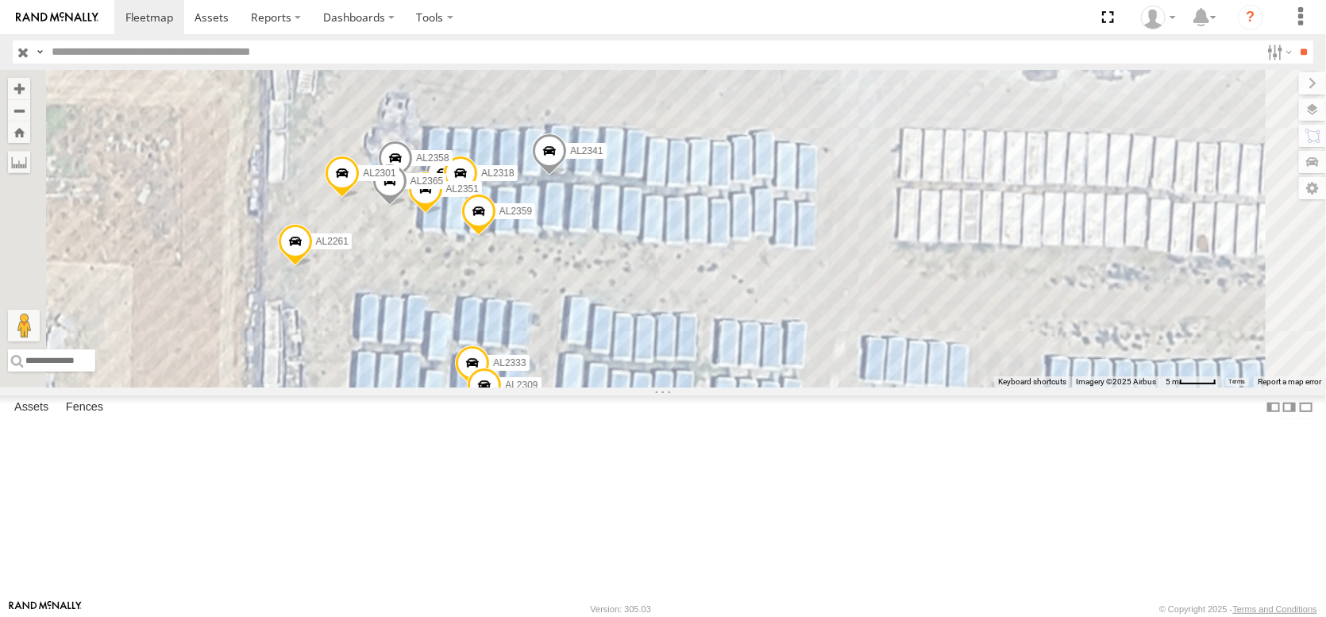
click at [461, 199] on span at bounding box center [443, 177] width 35 height 43
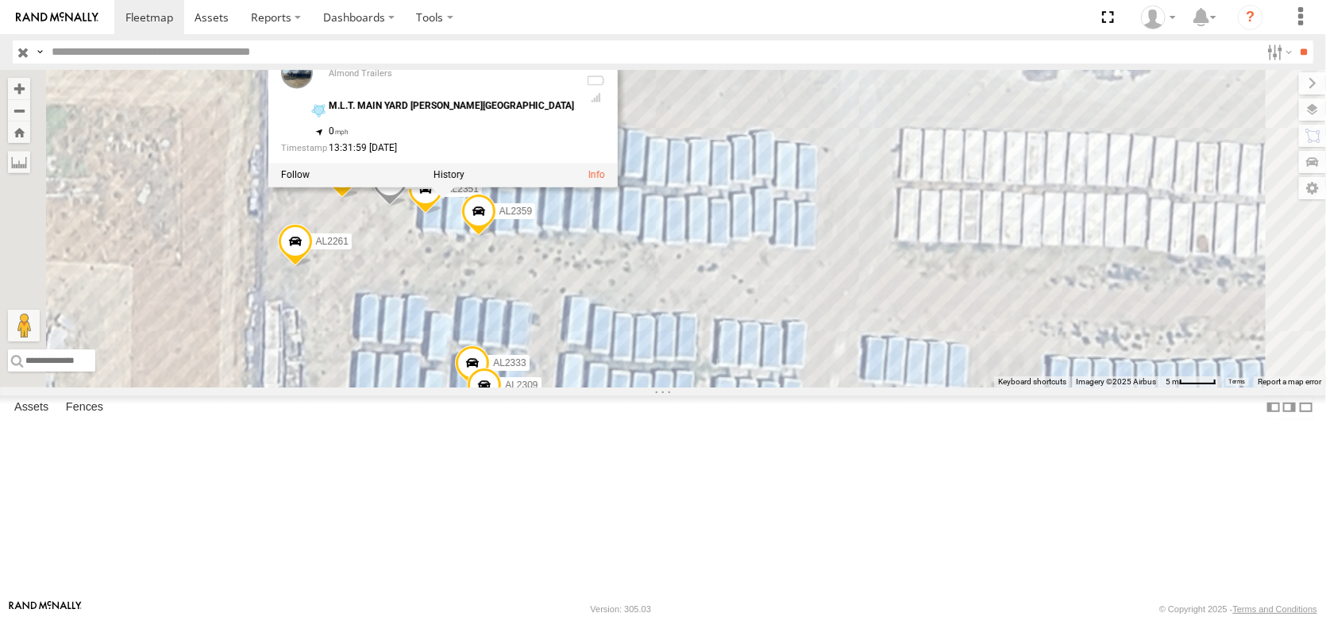
click at [920, 217] on div "AL2284 AL2252 AL2298 AL2311 AL2257 AL2310 AL2295 AL2353 AL2262 AL2341 AL2137 AL…" at bounding box center [663, 229] width 1326 height 318
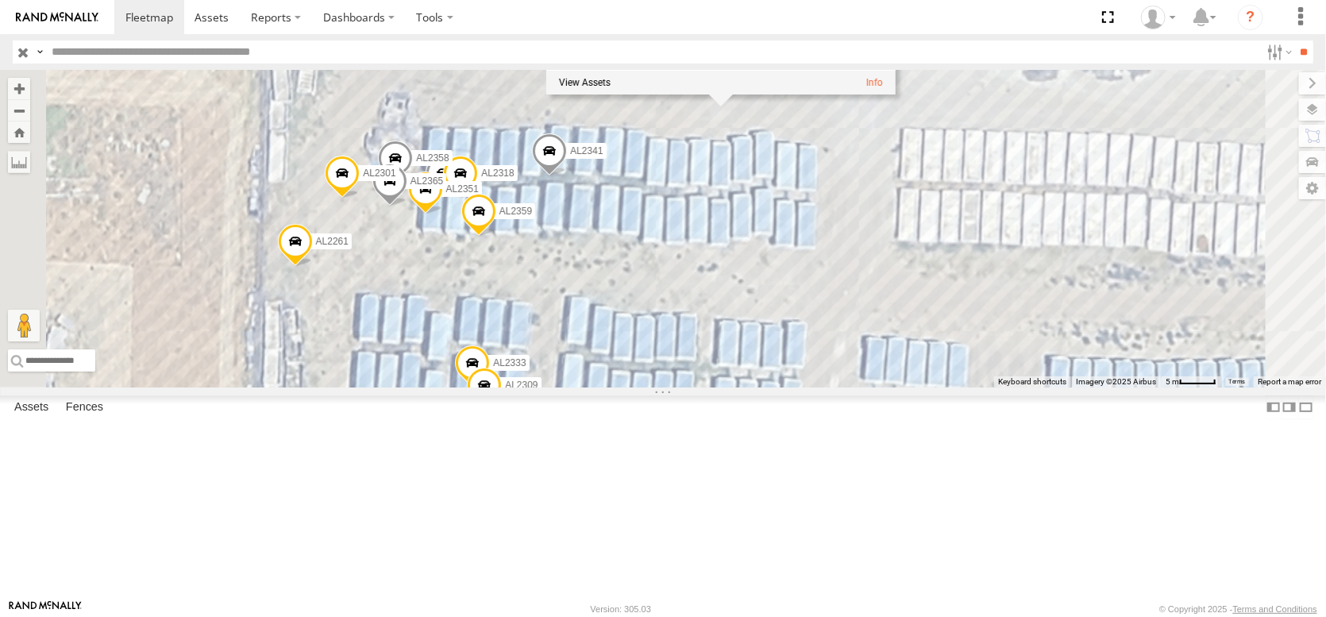
click at [443, 214] on span at bounding box center [425, 193] width 35 height 43
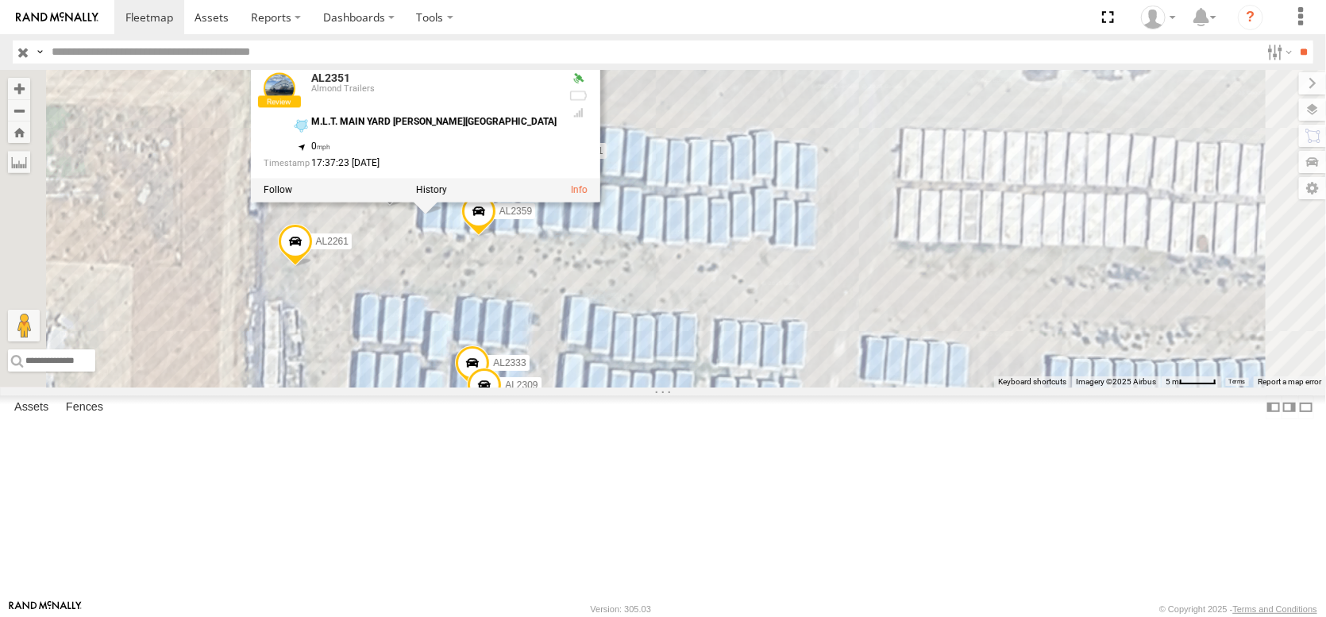
click at [864, 229] on div "AL2284 AL2252 AL2298 AL2311 AL2257 AL2310 AL2295 AL2353 AL2262 AL2341 AL2137 AL…" at bounding box center [663, 229] width 1326 height 318
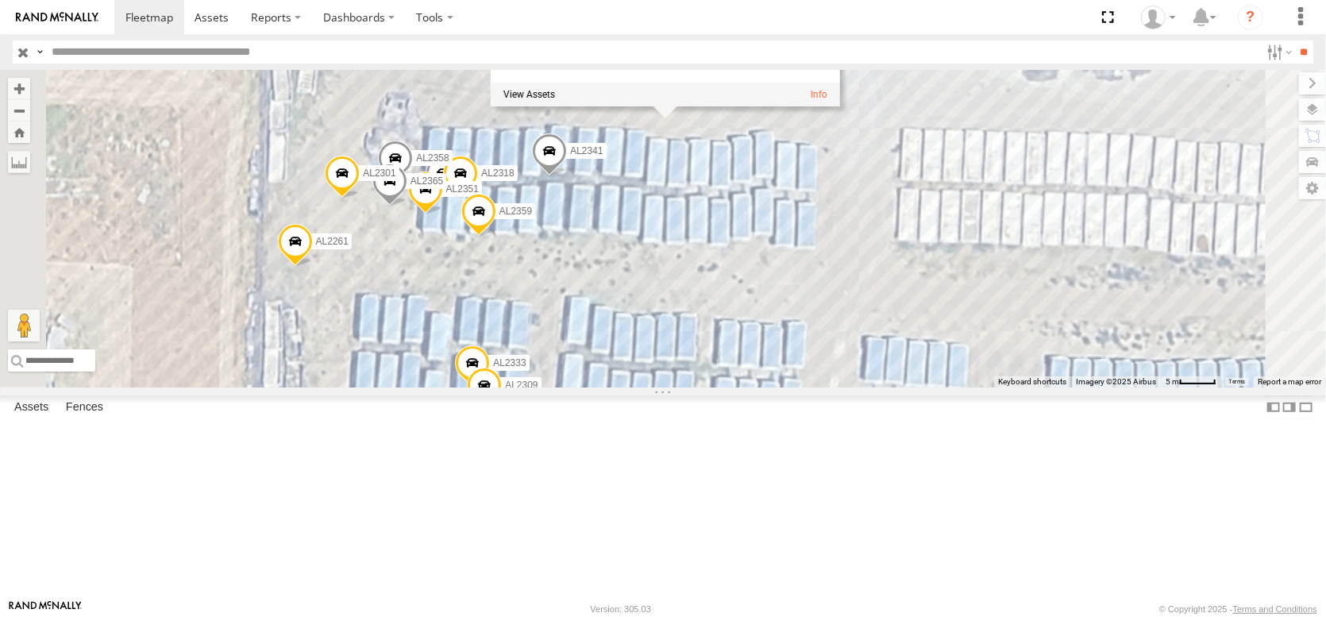
click at [478, 199] on span at bounding box center [460, 177] width 35 height 43
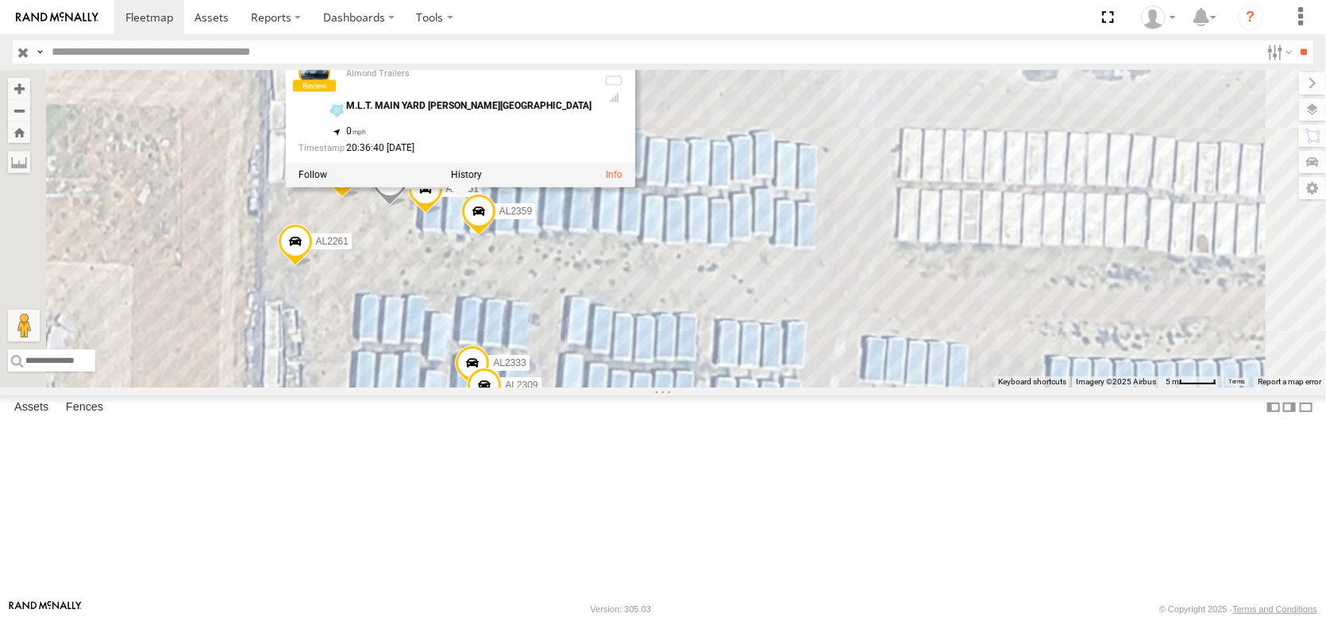
click at [916, 233] on div "AL2284 AL2252 AL2298 AL2311 AL2257 AL2310 AL2295 AL2353 AL2262 AL2341 AL2137 AL…" at bounding box center [663, 229] width 1326 height 318
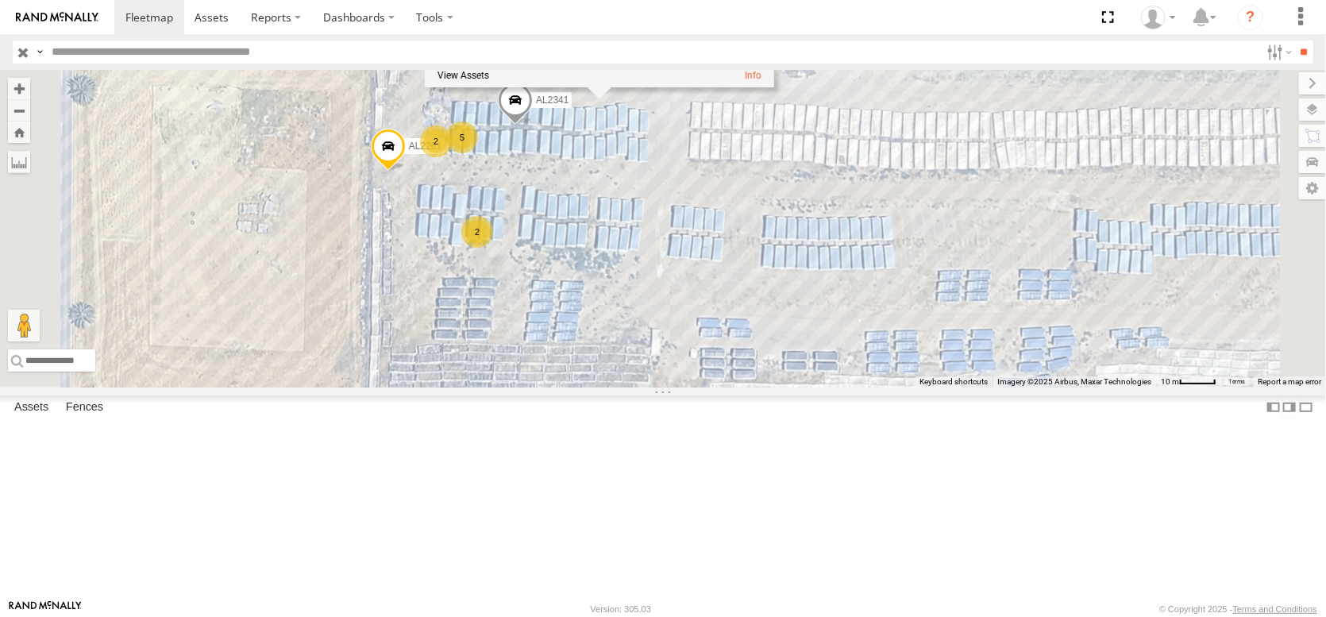
click at [859, 248] on div "AL2284 AL2252 AL2298 AL2311 AL2257 AL2310 AL2295 AL2353 AL2262 AL2341 AL2137 AL…" at bounding box center [663, 229] width 1326 height 318
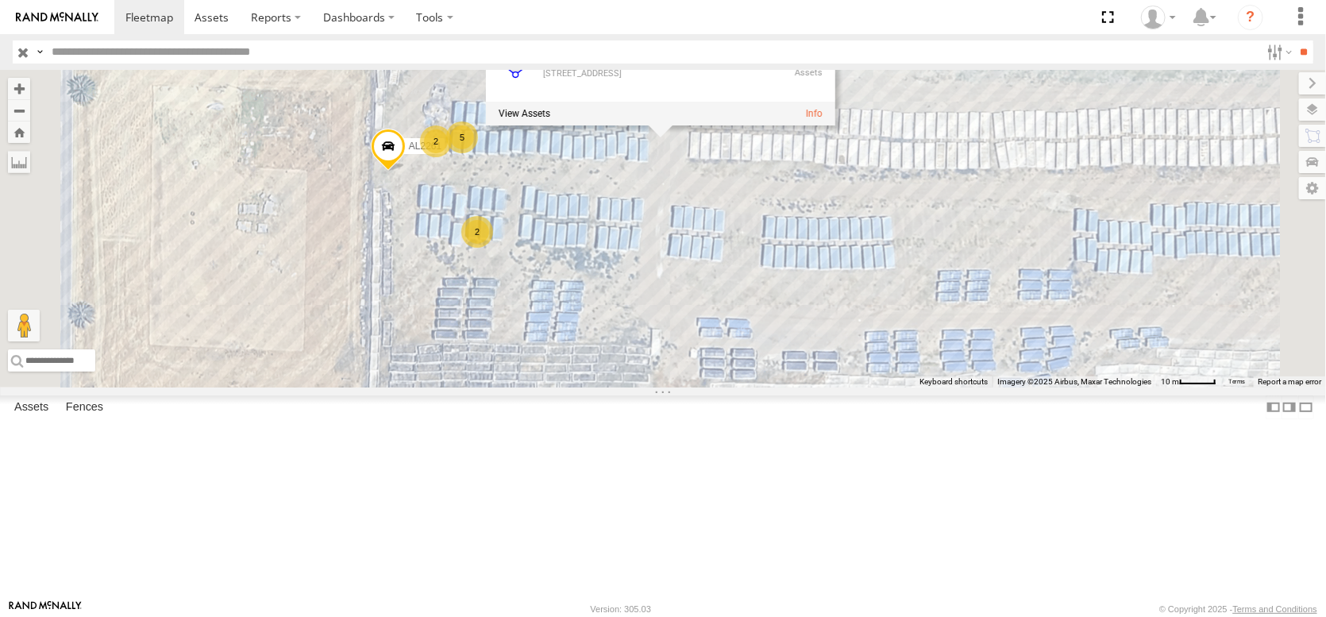
click at [851, 290] on div "AL2284 AL2252 AL2298 AL2311 AL2257 AL2310 AL2295 AL2353 AL2262 AL2341 AL2137 AL…" at bounding box center [663, 229] width 1326 height 318
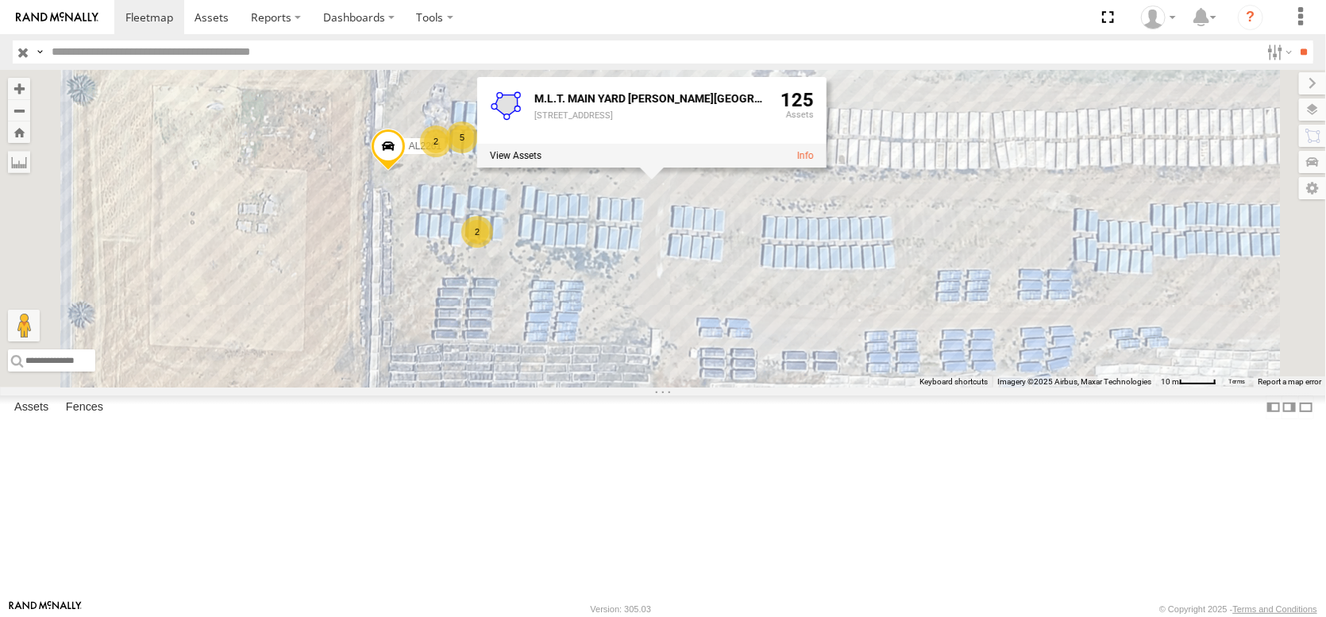
click at [872, 306] on div "AL2284 AL2252 AL2298 AL2311 AL2257 AL2310 AL2295 AL2353 AL2262 AL2341 AL2137 AL…" at bounding box center [663, 229] width 1326 height 318
click at [900, 295] on div "AL2284 AL2252 AL2298 AL2311 AL2257 AL2310 AL2295 AL2353 AL2262 AL2341 AL2137 AL…" at bounding box center [663, 229] width 1326 height 318
click at [542, 161] on label at bounding box center [516, 155] width 52 height 11
click at [0, 0] on div "M.L.T. MAIN YARD DIXON Tremont Rd ×" at bounding box center [0, 0] width 0 height 0
click at [0, 0] on label "Close" at bounding box center [0, 0] width 0 height 0
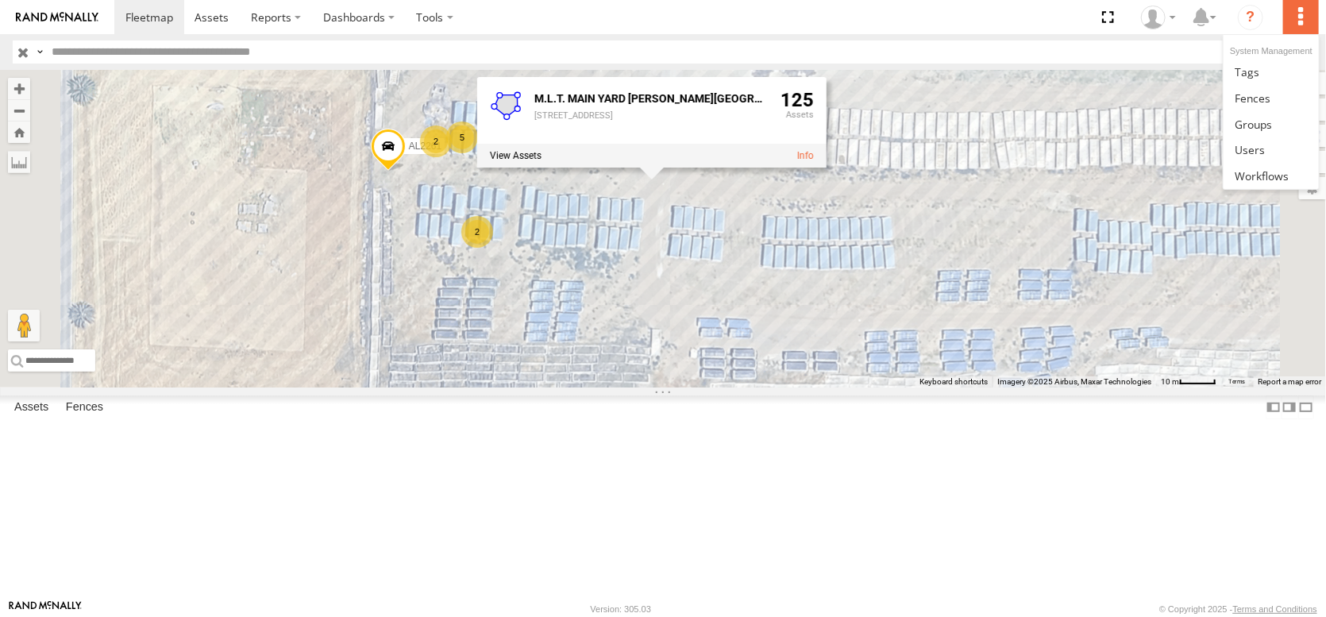
click at [1302, 20] on label at bounding box center [1300, 17] width 35 height 34
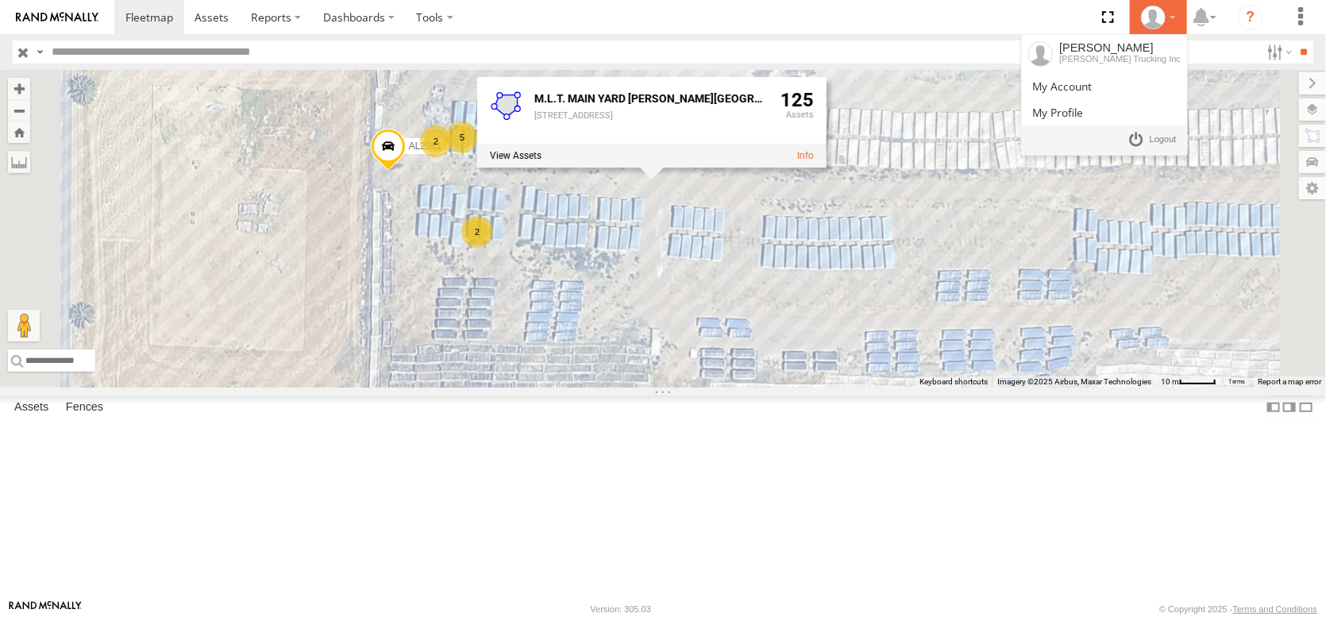
click at [1138, 19] on div at bounding box center [1159, 18] width 46 height 24
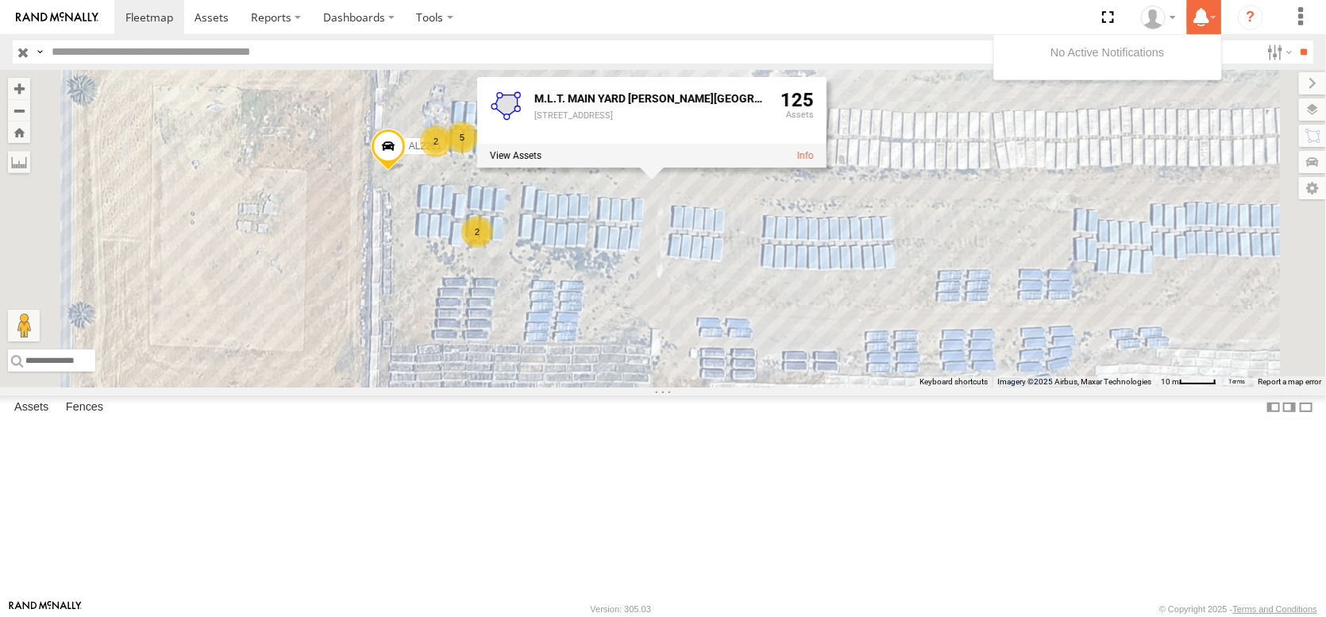
click at [1187, 16] on icon at bounding box center [1201, 17] width 29 height 20
click at [1091, 29] on span at bounding box center [1107, 17] width 33 height 34
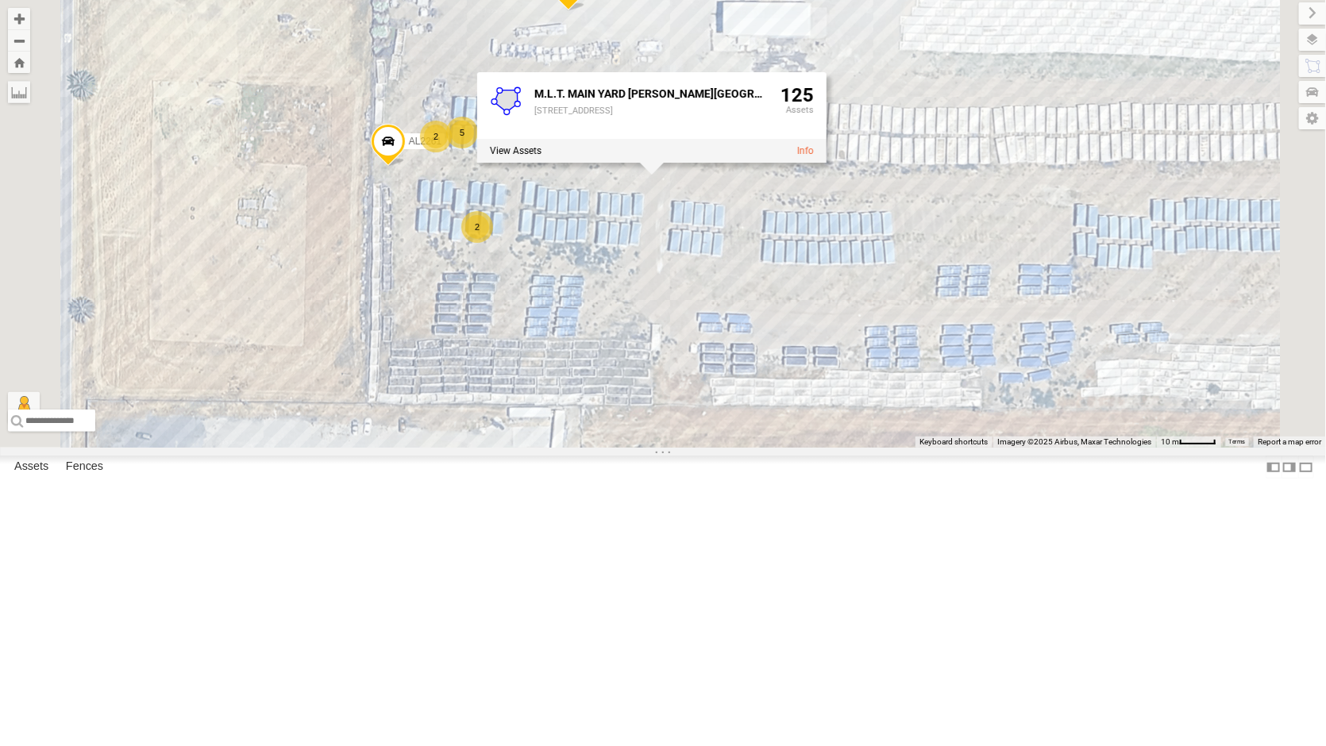
click at [560, 14] on div "AL2284 AL2252 AL2298 AL2311 AL2257 AL2310 AL2295 AL2353 AL2262 AL2341 AL2137 AL…" at bounding box center [663, 224] width 1326 height 448
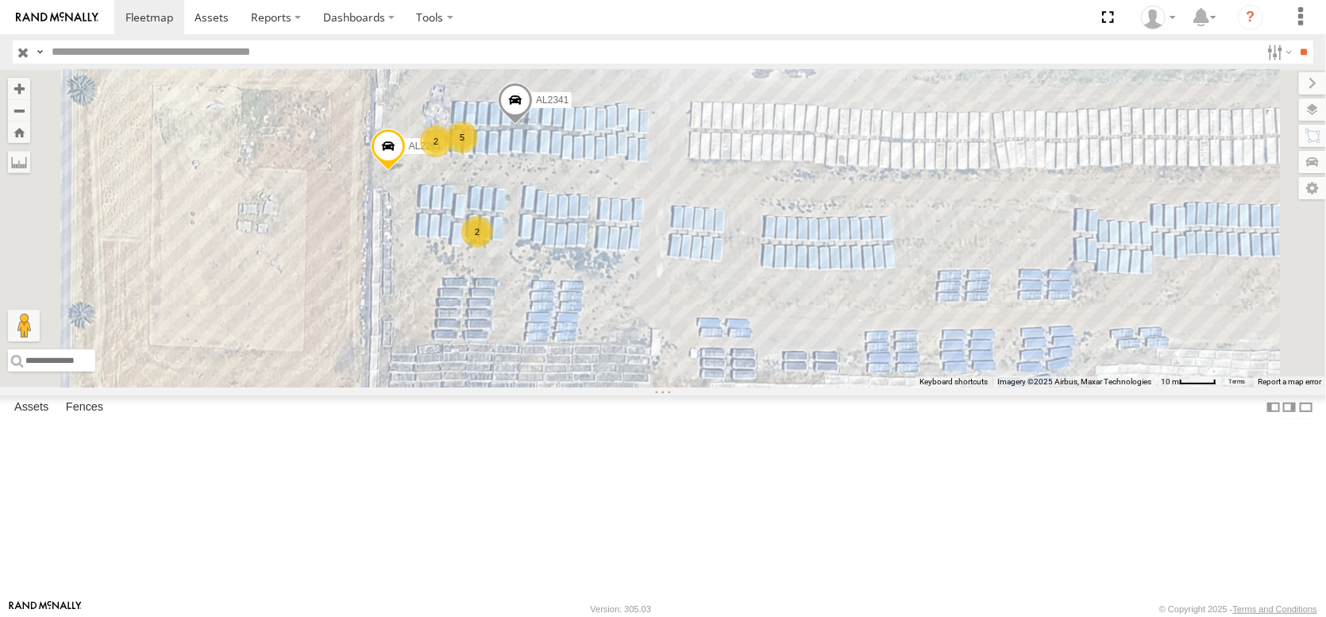
click at [95, 21] on img at bounding box center [57, 17] width 83 height 11
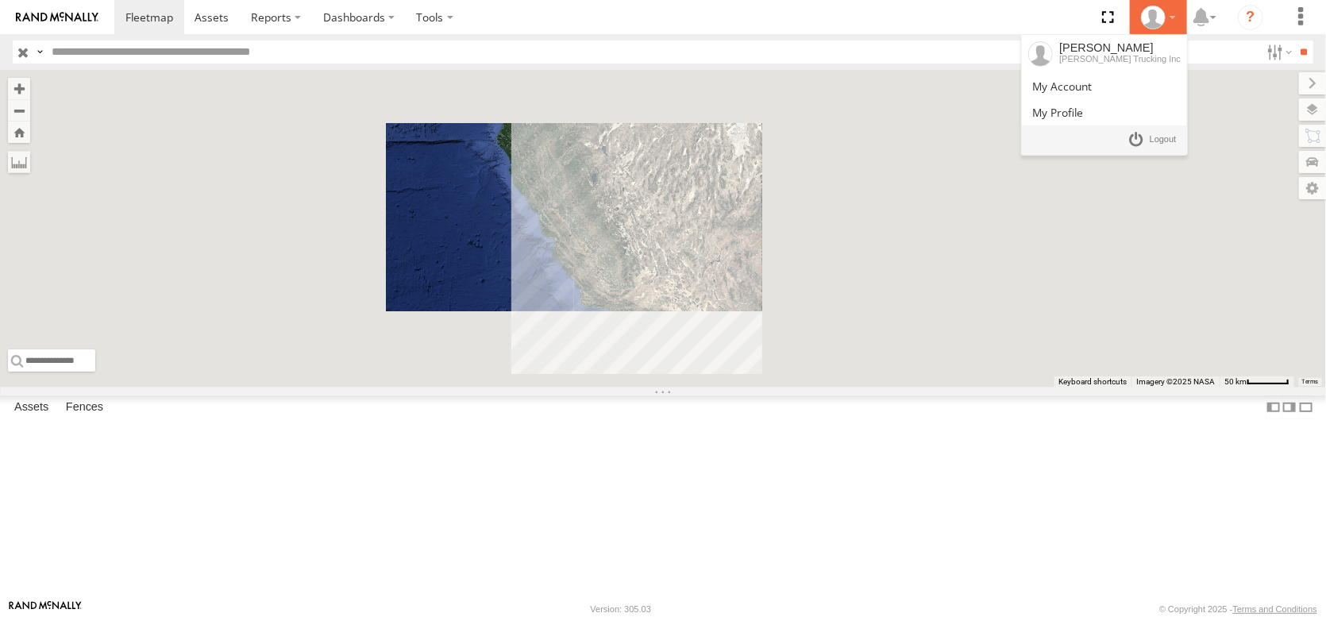
click at [1144, 12] on div at bounding box center [1159, 18] width 46 height 24
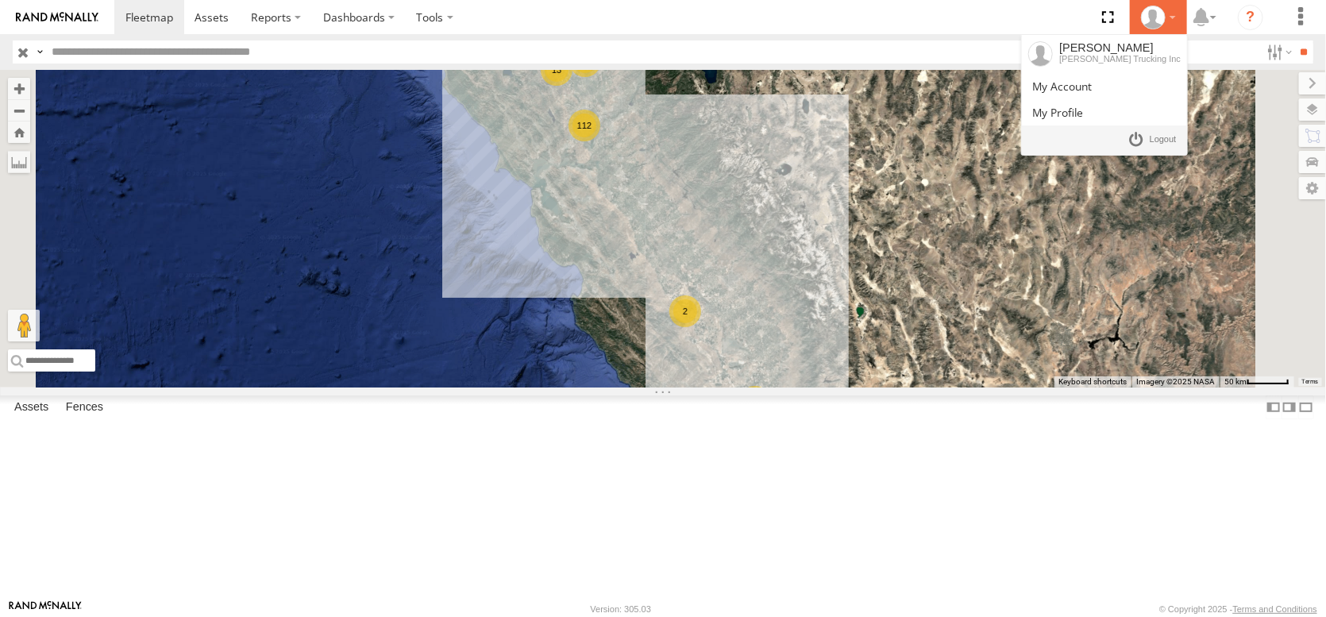
click at [1106, 40] on li "[PERSON_NAME] [PERSON_NAME] Trucking Inc" at bounding box center [1105, 54] width 166 height 38
click at [1101, 44] on div "[PERSON_NAME]" at bounding box center [1120, 47] width 122 height 13
click at [1123, 152] on link at bounding box center [1152, 140] width 59 height 23
